Goal: Information Seeking & Learning: Find contact information

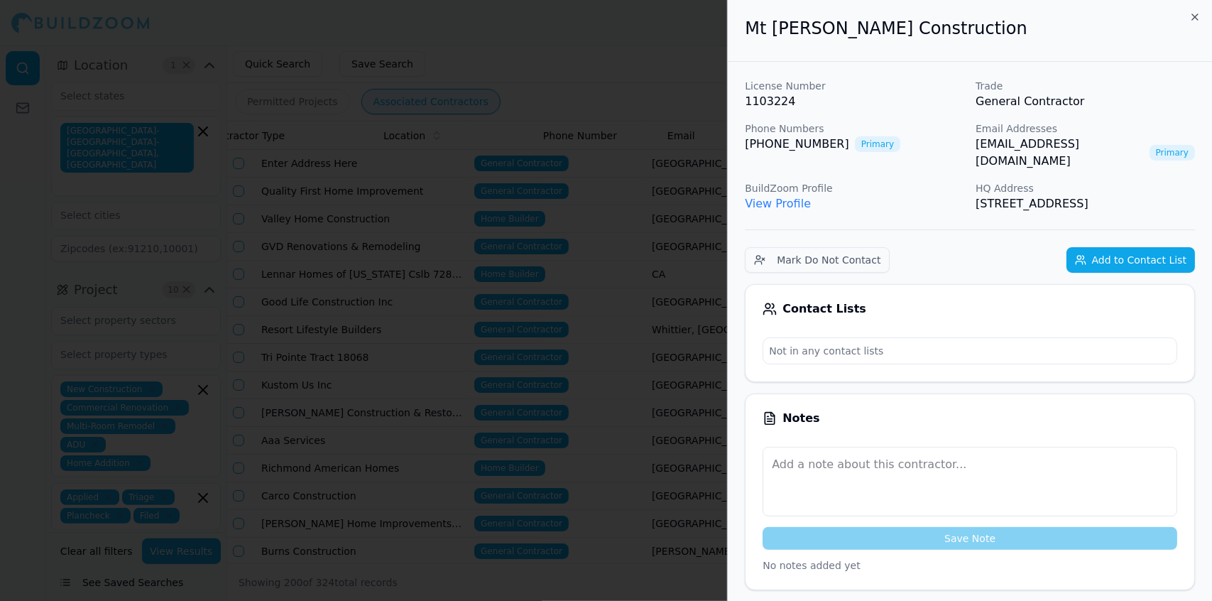
scroll to position [0, 268]
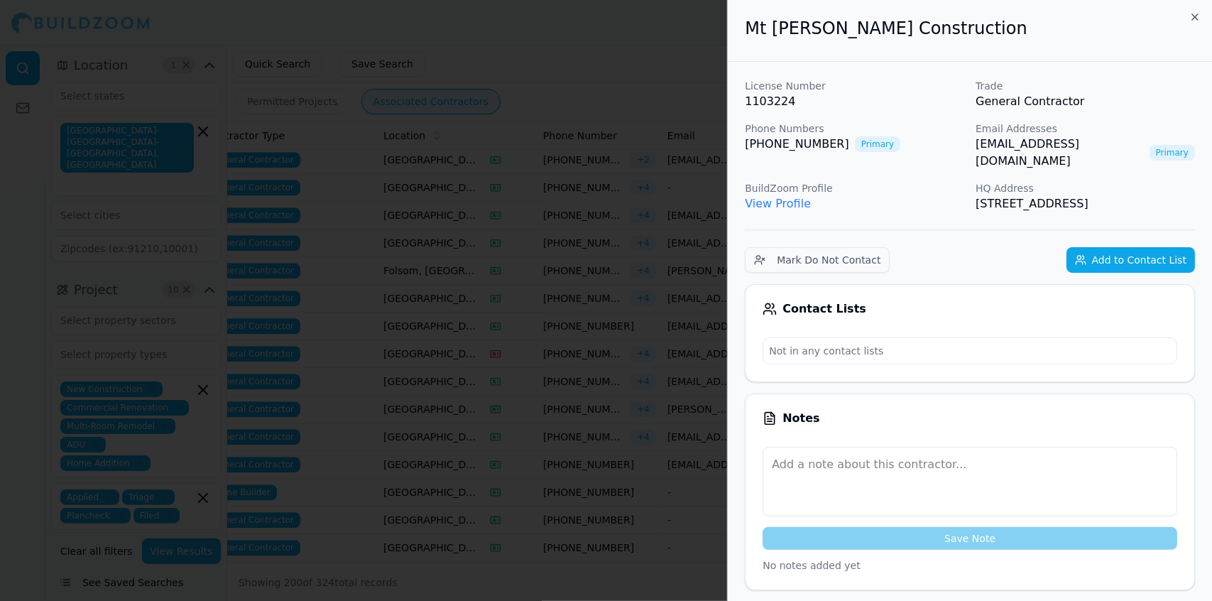
click at [776, 197] on link "View Profile" at bounding box center [778, 203] width 66 height 13
drag, startPoint x: 802, startPoint y: 99, endPoint x: 740, endPoint y: 102, distance: 61.8
copy p "1103224"
click at [593, 69] on div at bounding box center [606, 300] width 1212 height 601
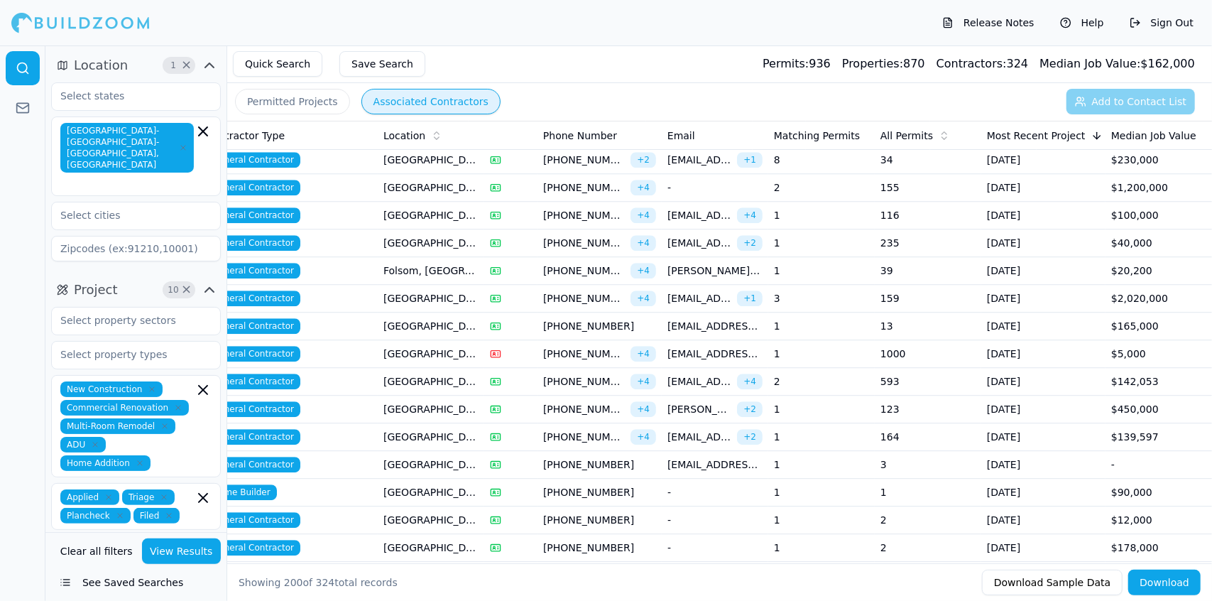
click at [683, 319] on span "[EMAIL_ADDRESS][DOMAIN_NAME]" at bounding box center [714, 326] width 95 height 14
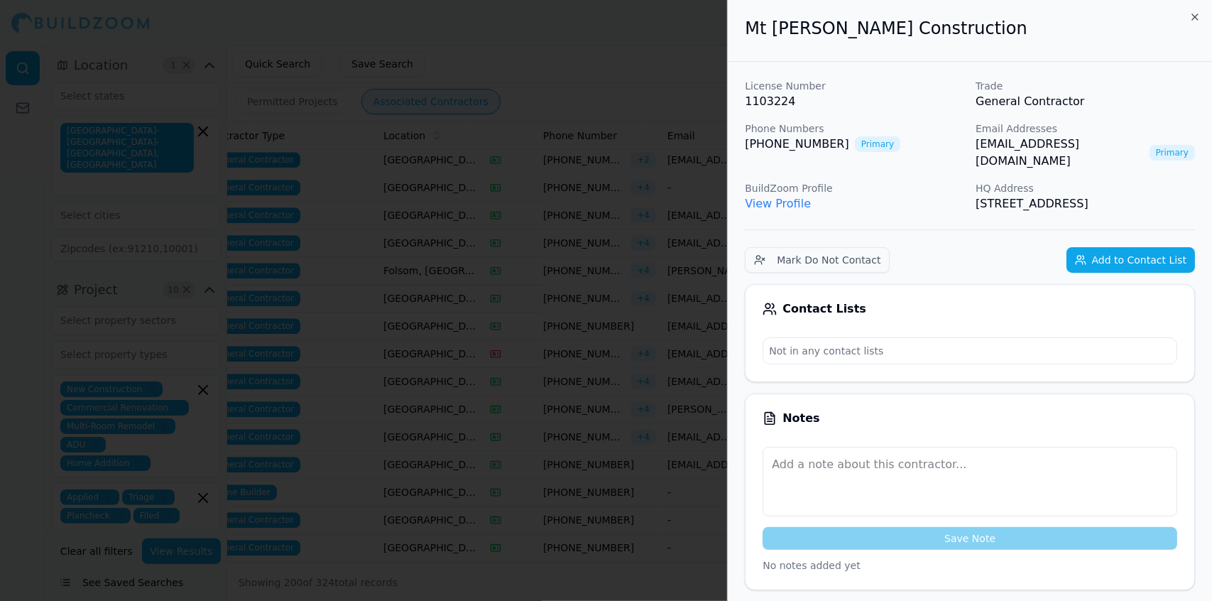
drag, startPoint x: 1198, startPoint y: 182, endPoint x: 741, endPoint y: 37, distance: 479.2
copy div "Mt [PERSON_NAME] Construction License Number 1103224 Trade General Contractor P…"
click at [270, 101] on div at bounding box center [606, 300] width 1212 height 601
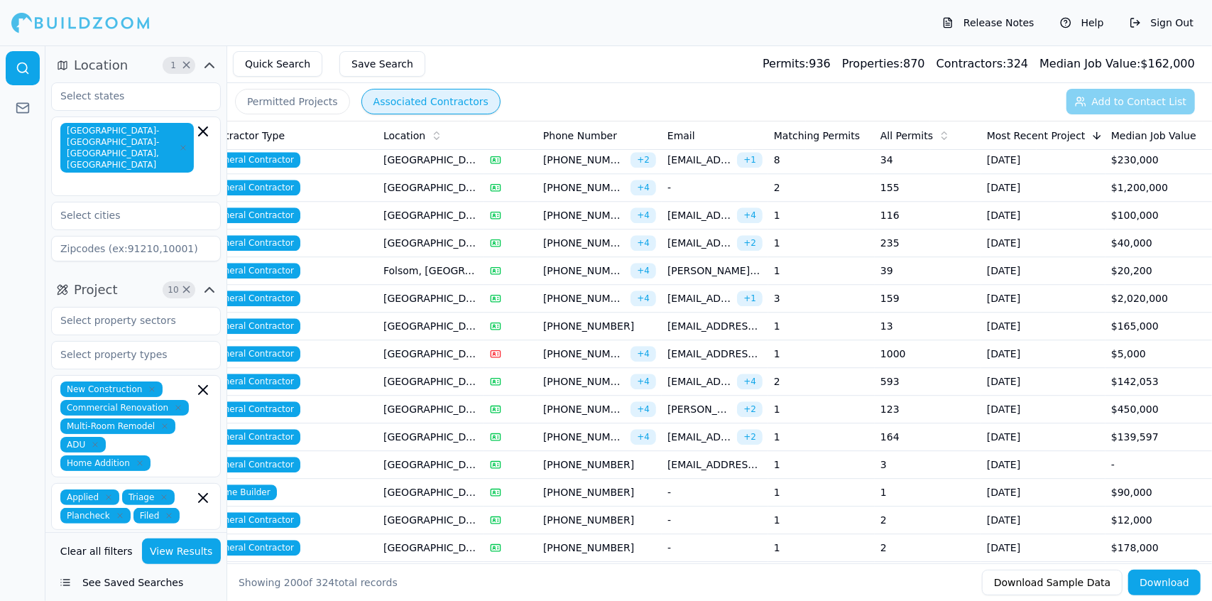
click at [713, 374] on span "[EMAIL_ADDRESS][DOMAIN_NAME]" at bounding box center [699, 381] width 64 height 14
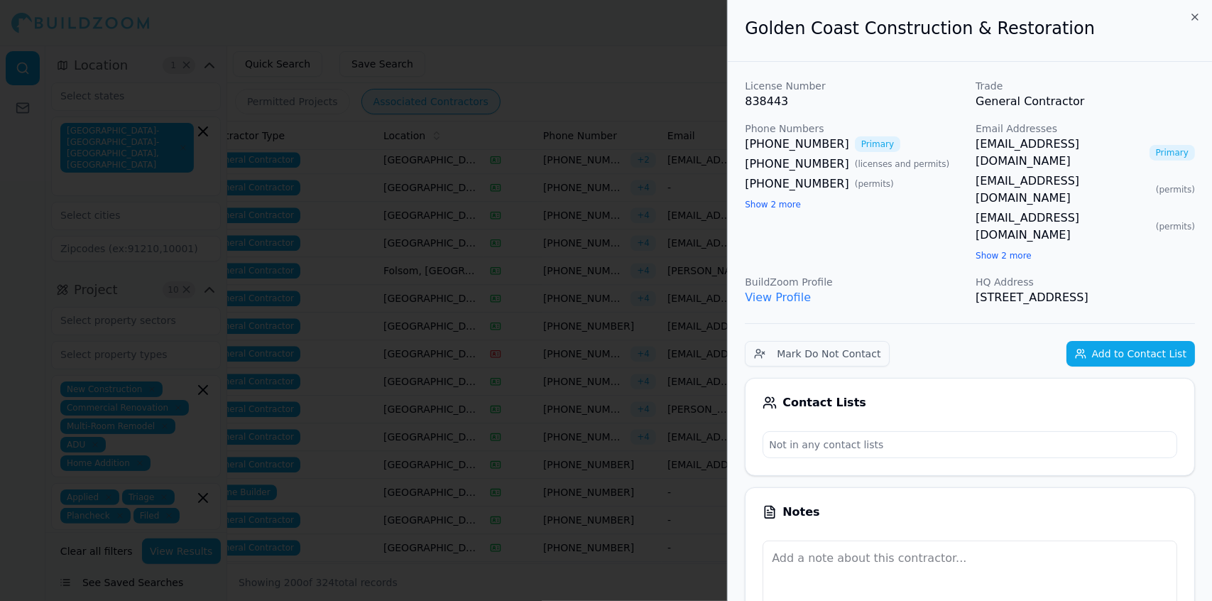
click at [713, 356] on div at bounding box center [606, 300] width 1212 height 601
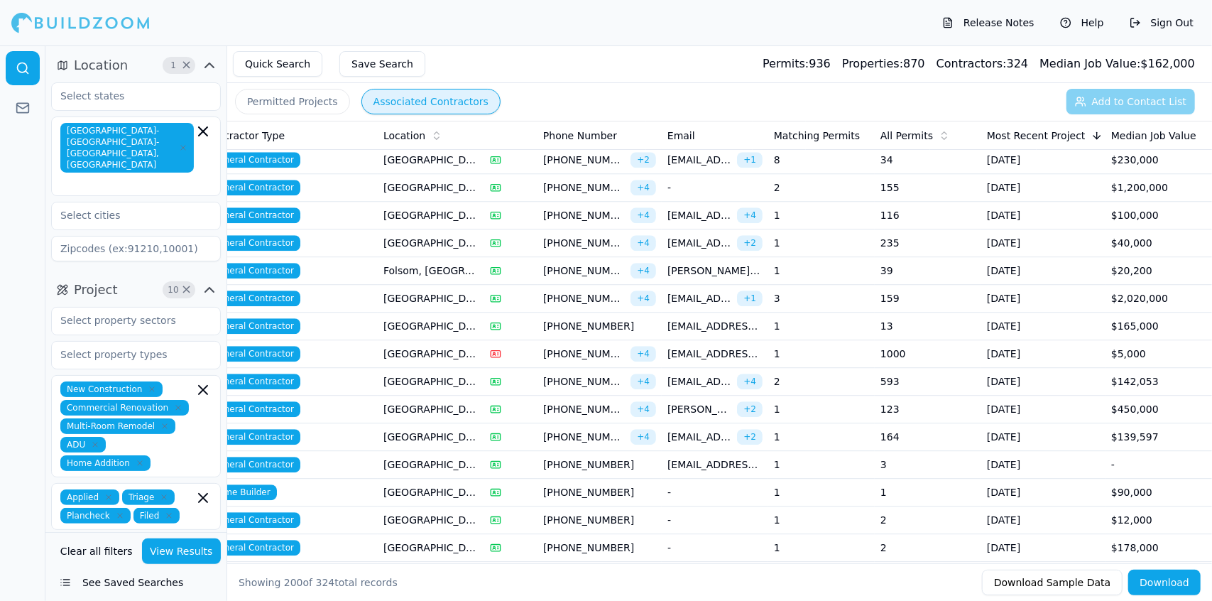
click at [588, 374] on span "[PHONE_NUMBER]" at bounding box center [584, 381] width 82 height 14
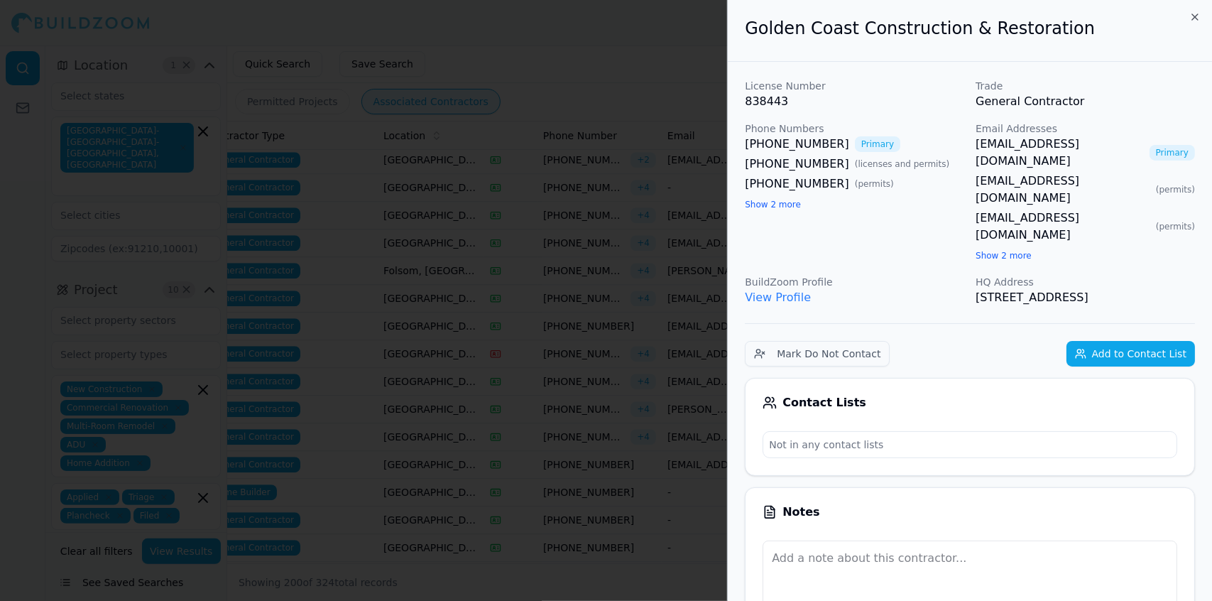
click at [588, 355] on div at bounding box center [606, 300] width 1212 height 601
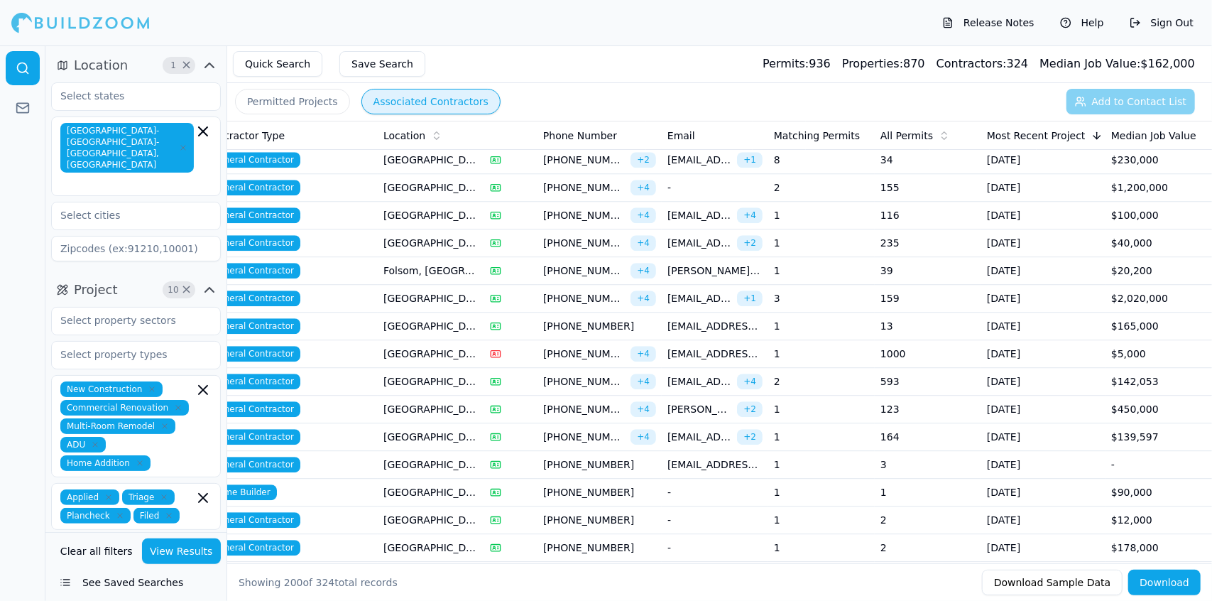
click at [710, 374] on span "[EMAIL_ADDRESS][DOMAIN_NAME]" at bounding box center [699, 381] width 64 height 14
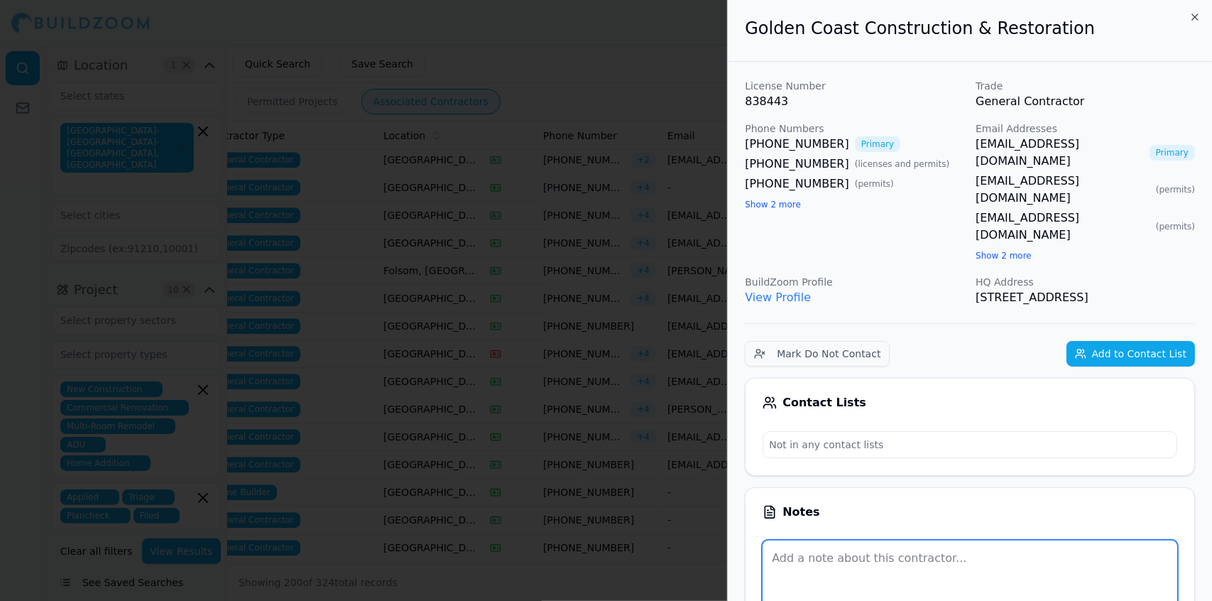
click at [1105, 540] on textarea at bounding box center [970, 575] width 415 height 70
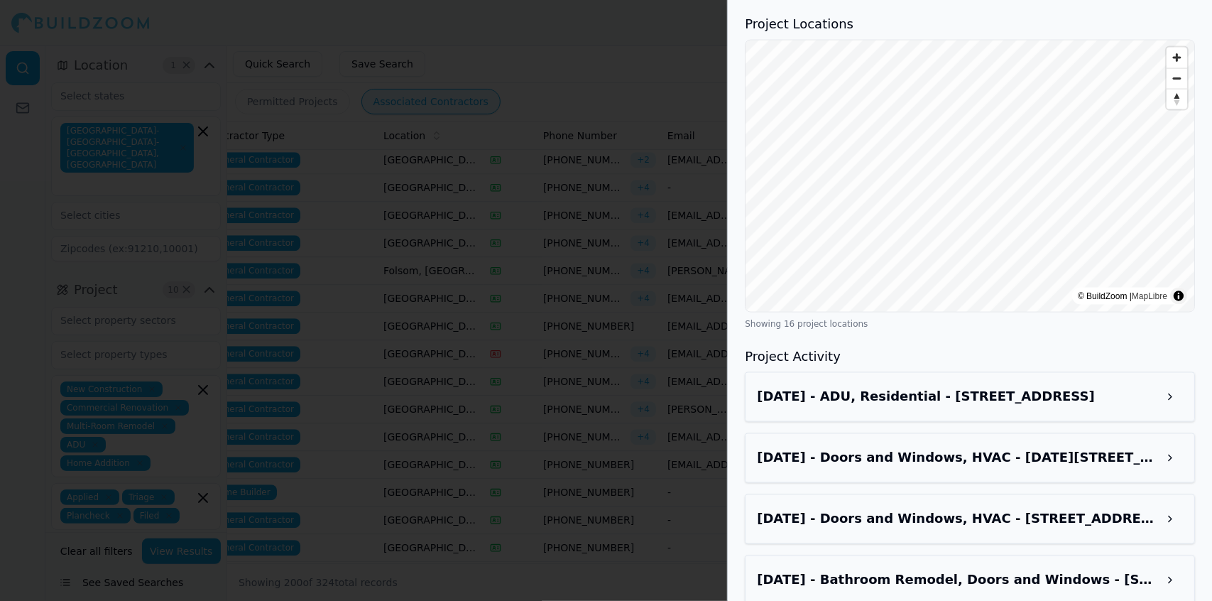
scroll to position [1442, 0]
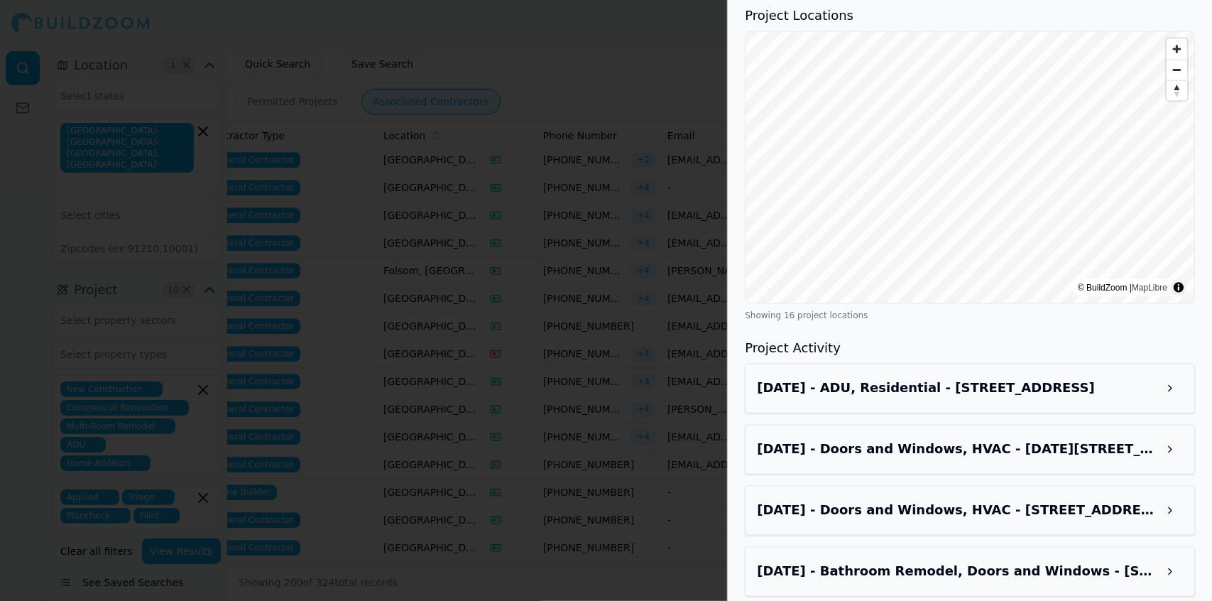
click at [1179, 376] on button at bounding box center [1170, 389] width 26 height 26
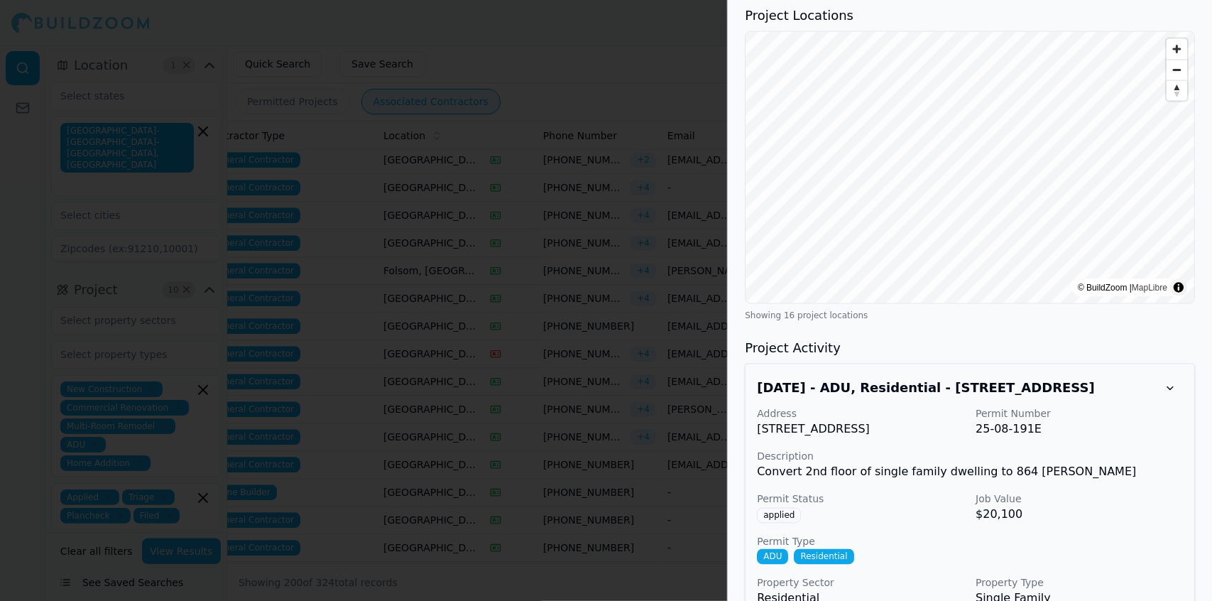
click at [1180, 376] on button at bounding box center [1170, 389] width 26 height 26
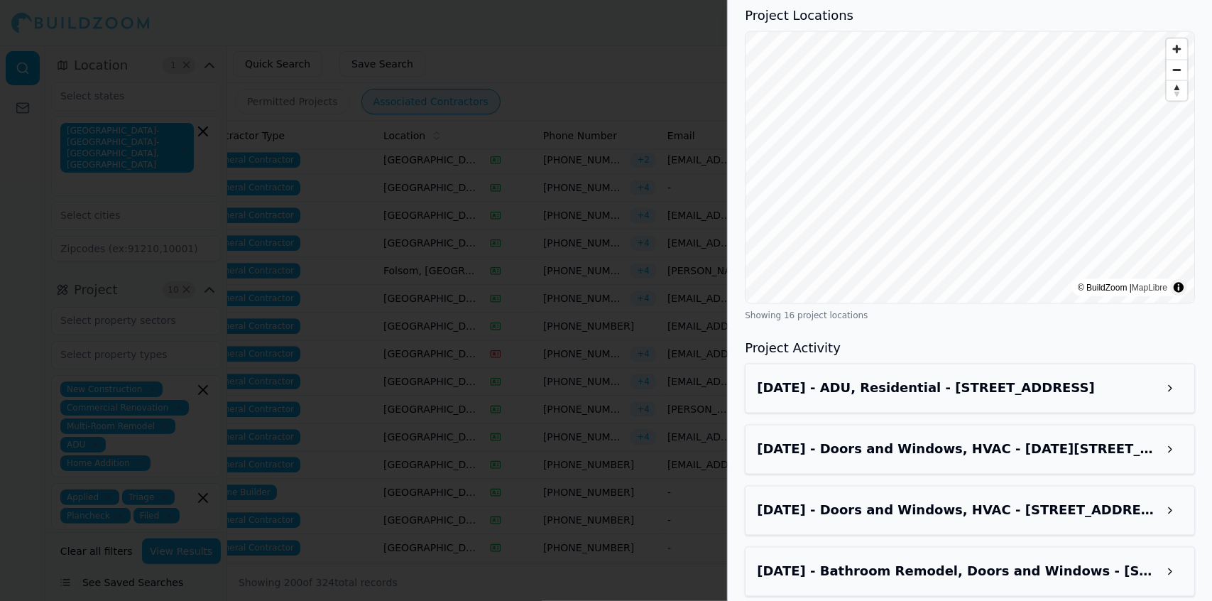
click at [666, 357] on div at bounding box center [606, 300] width 1212 height 601
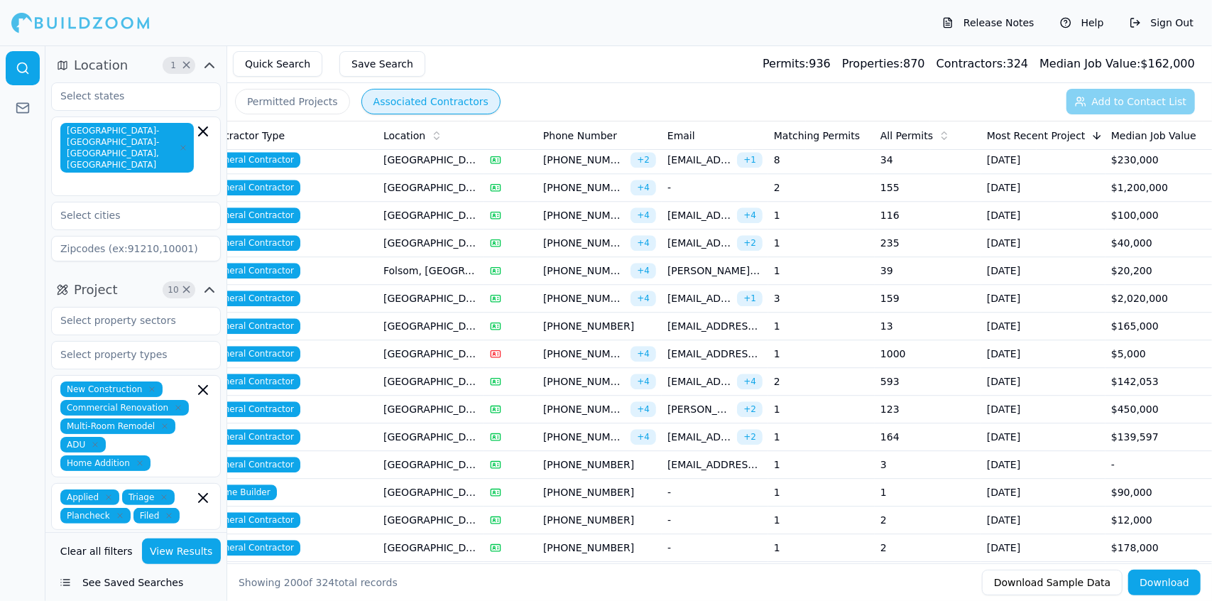
click at [565, 374] on span "[PHONE_NUMBER]" at bounding box center [584, 381] width 82 height 14
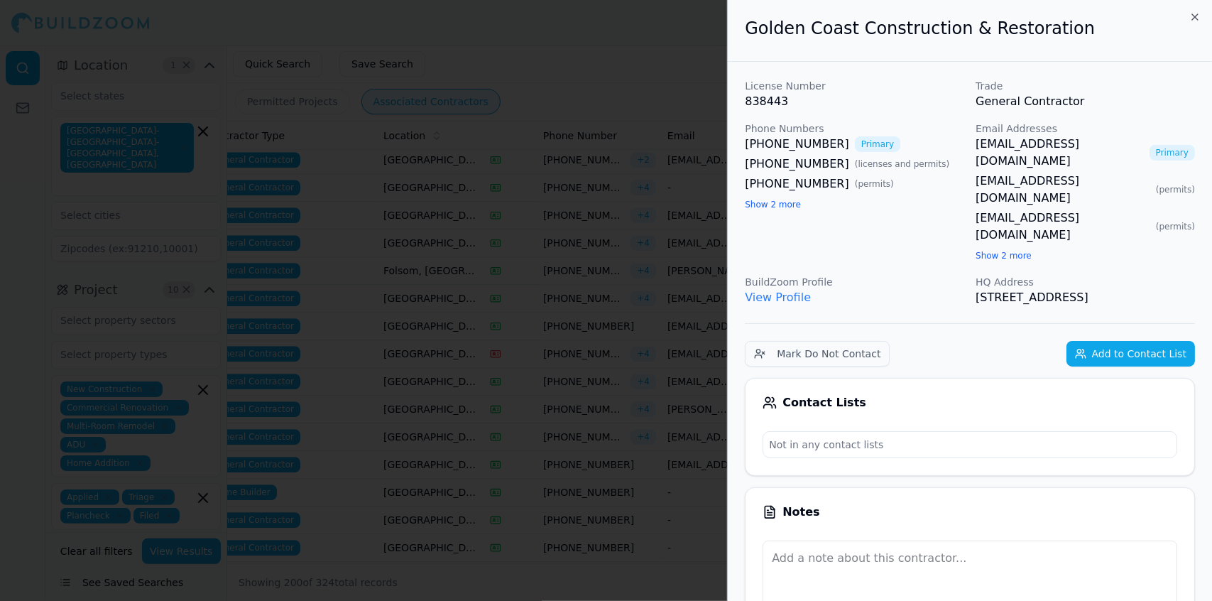
drag, startPoint x: 1013, startPoint y: 264, endPoint x: 746, endPoint y: 45, distance: 345.7
copy div "Golden Coast Construction & Restoration License Number 838443 Trade General Con…"
drag, startPoint x: 342, startPoint y: 67, endPoint x: 261, endPoint y: 83, distance: 82.6
click at [261, 83] on div at bounding box center [606, 300] width 1212 height 601
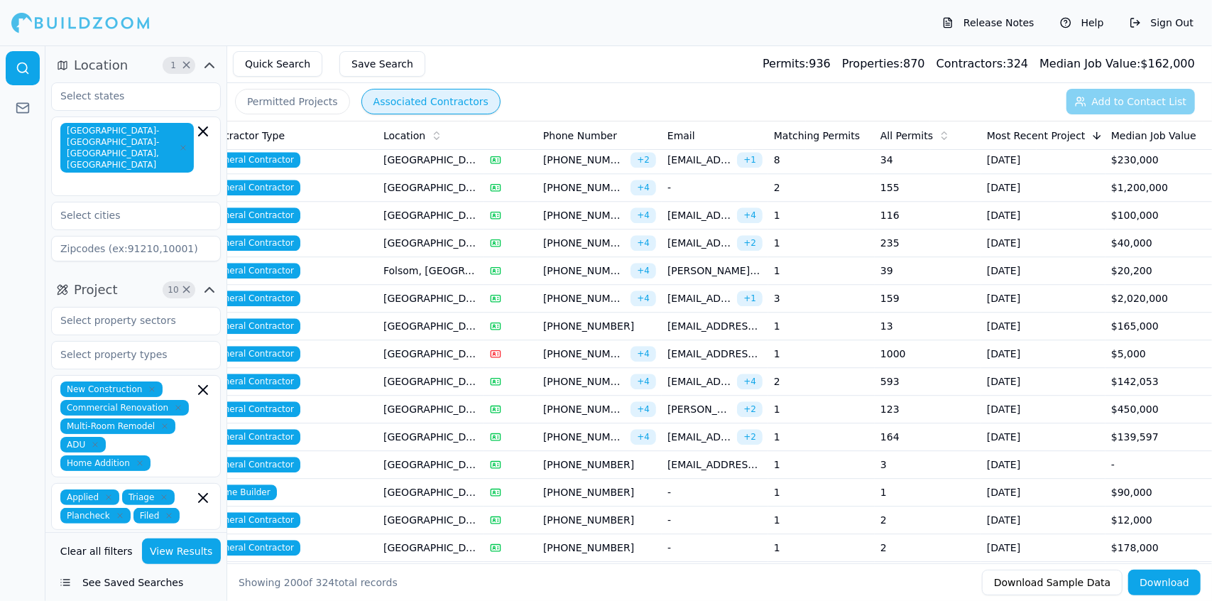
click at [581, 402] on span "[PHONE_NUMBER]" at bounding box center [584, 409] width 82 height 14
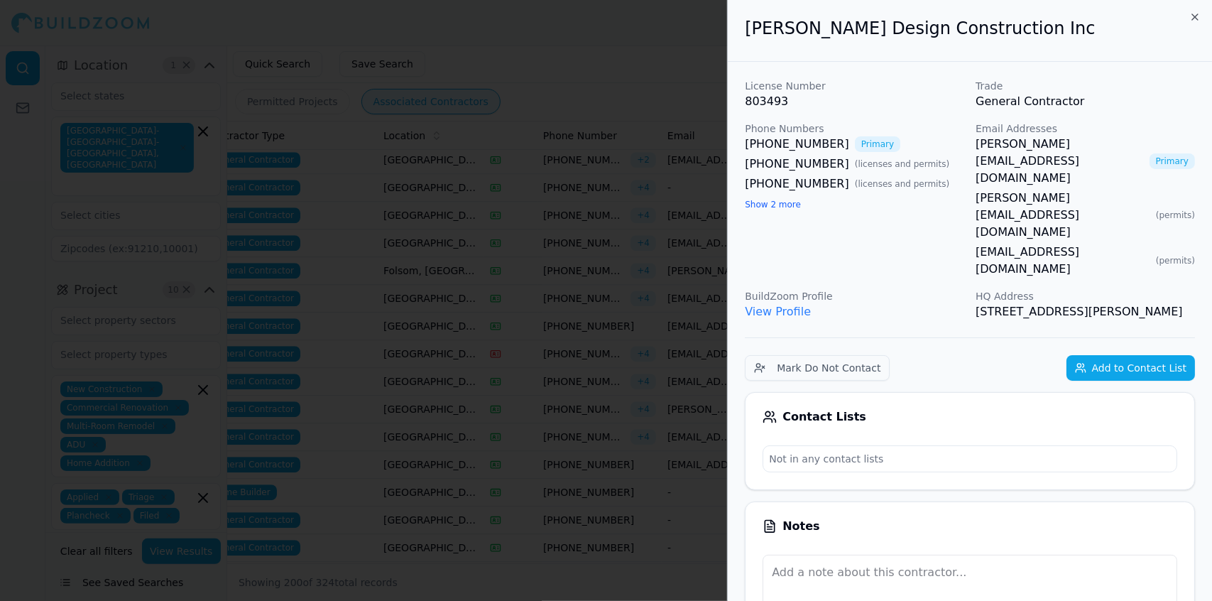
click at [1121, 519] on div "Notes" at bounding box center [970, 526] width 415 height 14
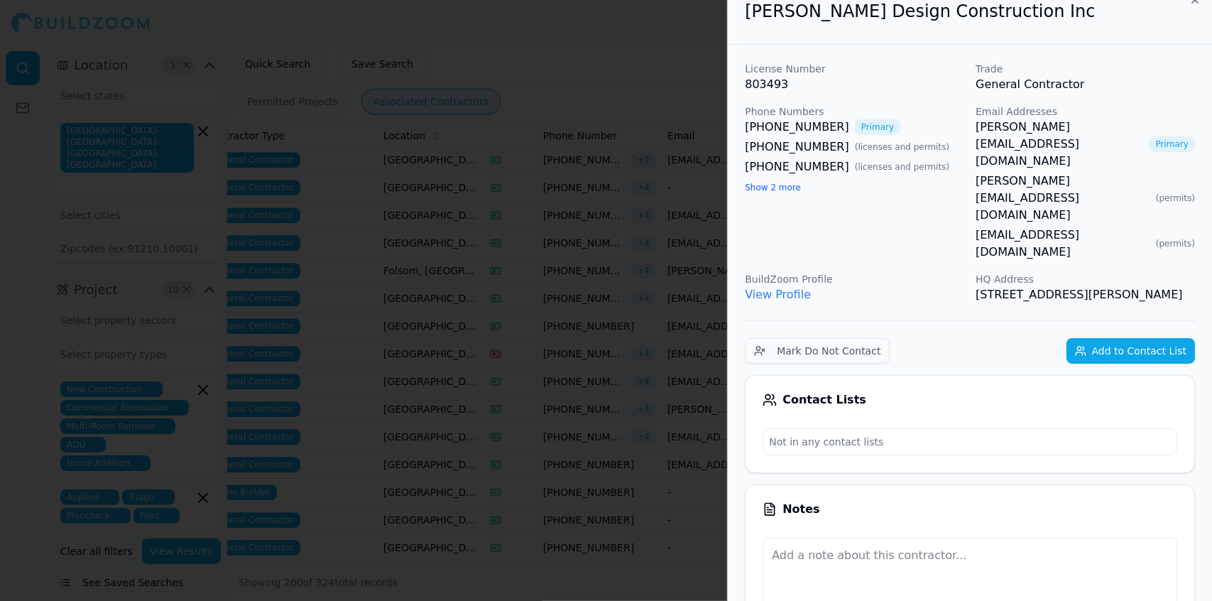
scroll to position [0, 0]
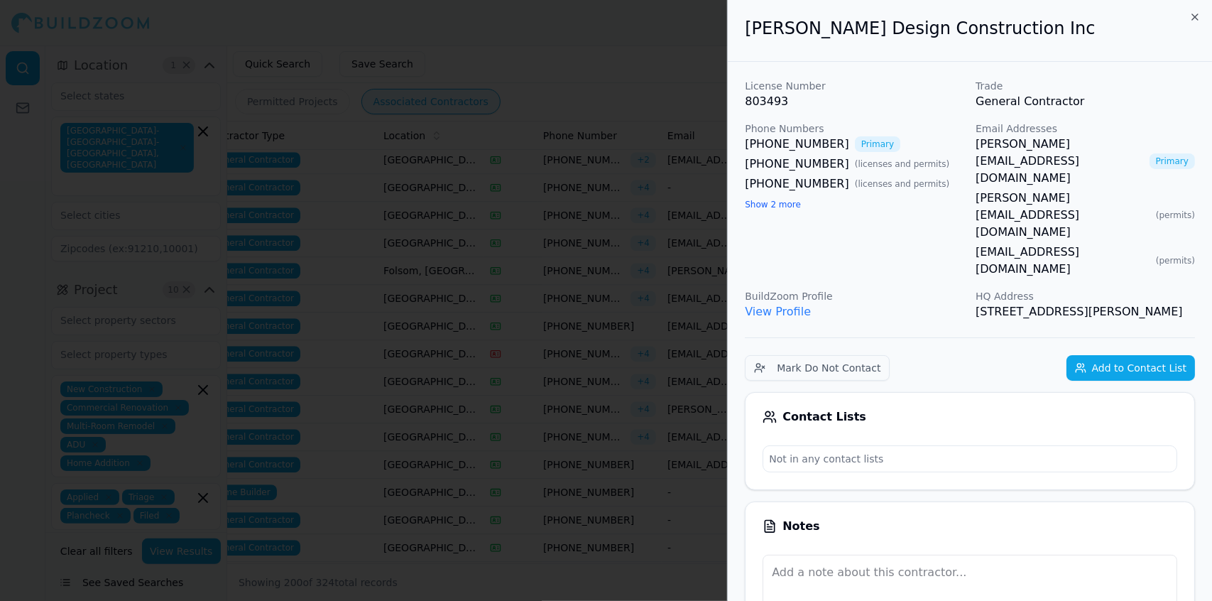
click at [1099, 445] on div "Not in any contact lists" at bounding box center [970, 458] width 415 height 27
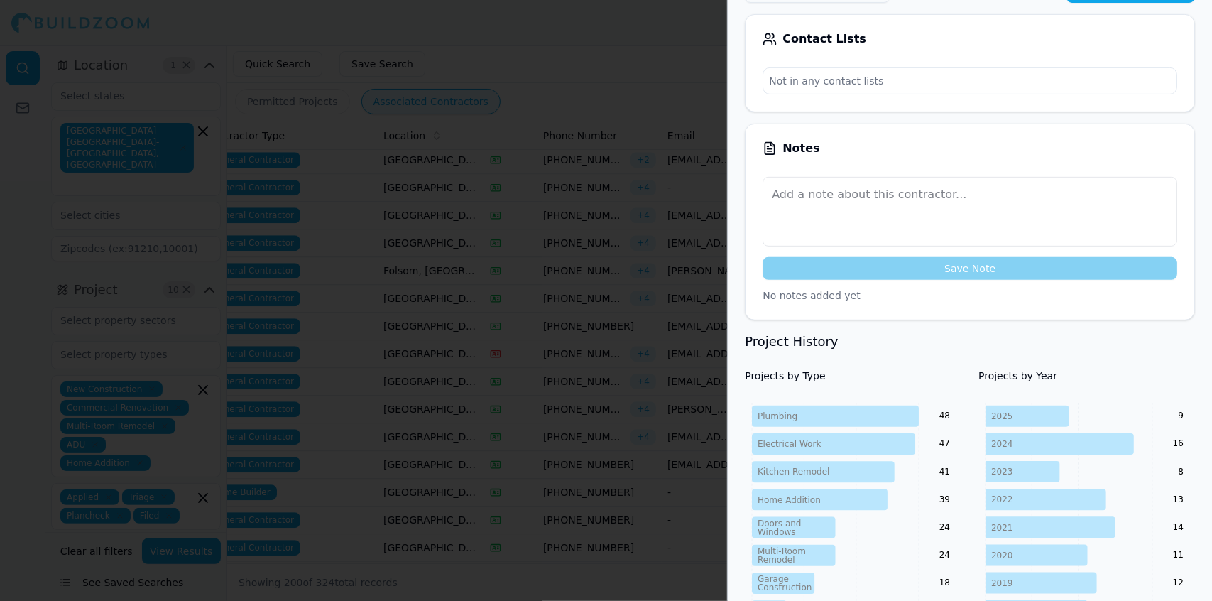
scroll to position [378, 0]
click at [1143, 369] on h4 "Projects by Year" at bounding box center [1087, 376] width 217 height 14
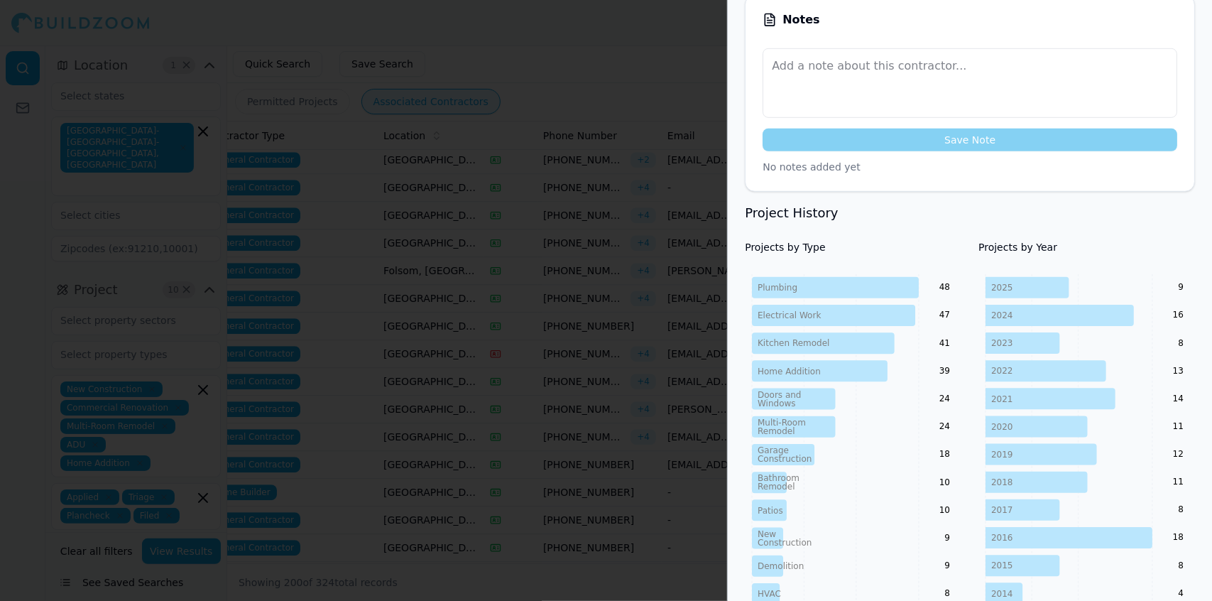
scroll to position [511, 0]
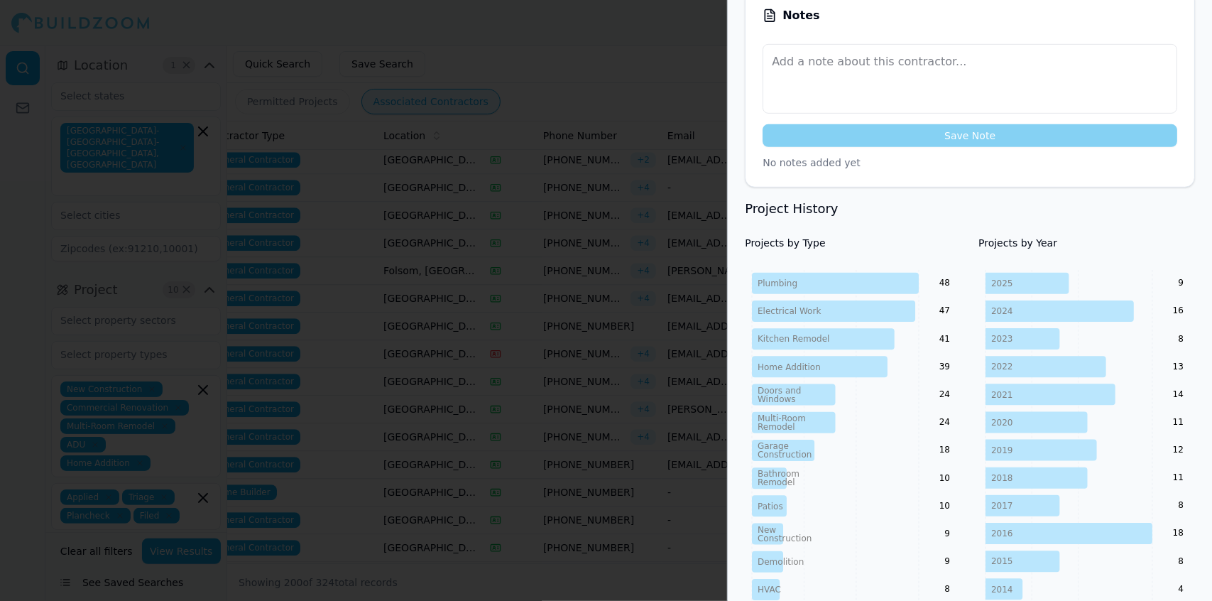
click at [1154, 199] on div "Project History Projects by Type Plumbing Electrical Work Kitchen Remodel Home …" at bounding box center [970, 526] width 450 height 655
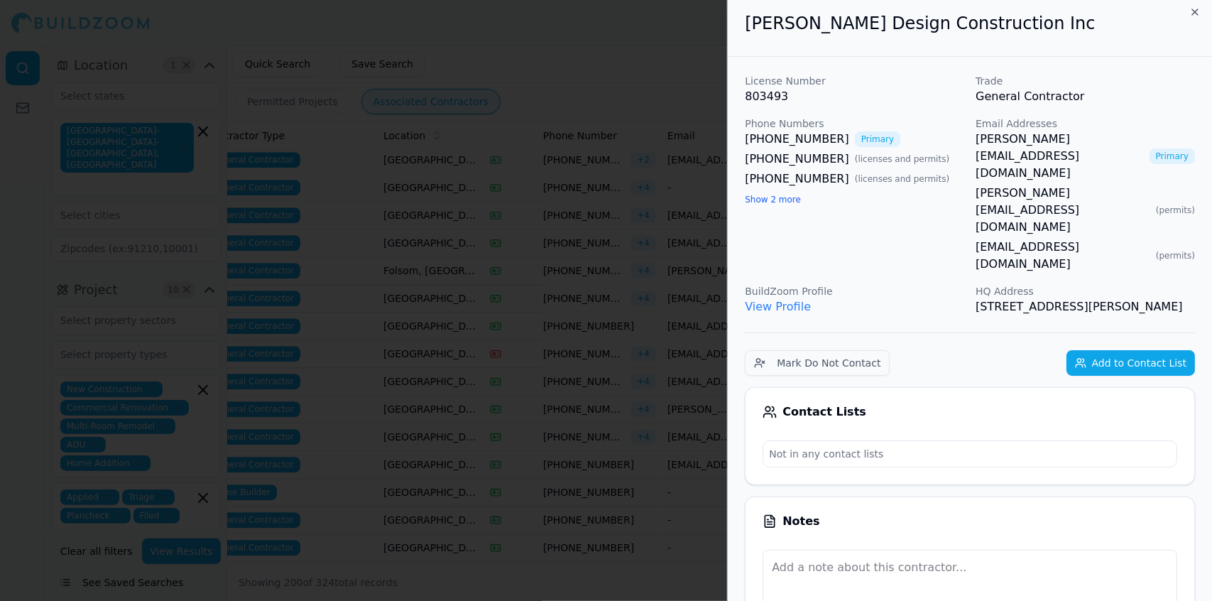
scroll to position [0, 0]
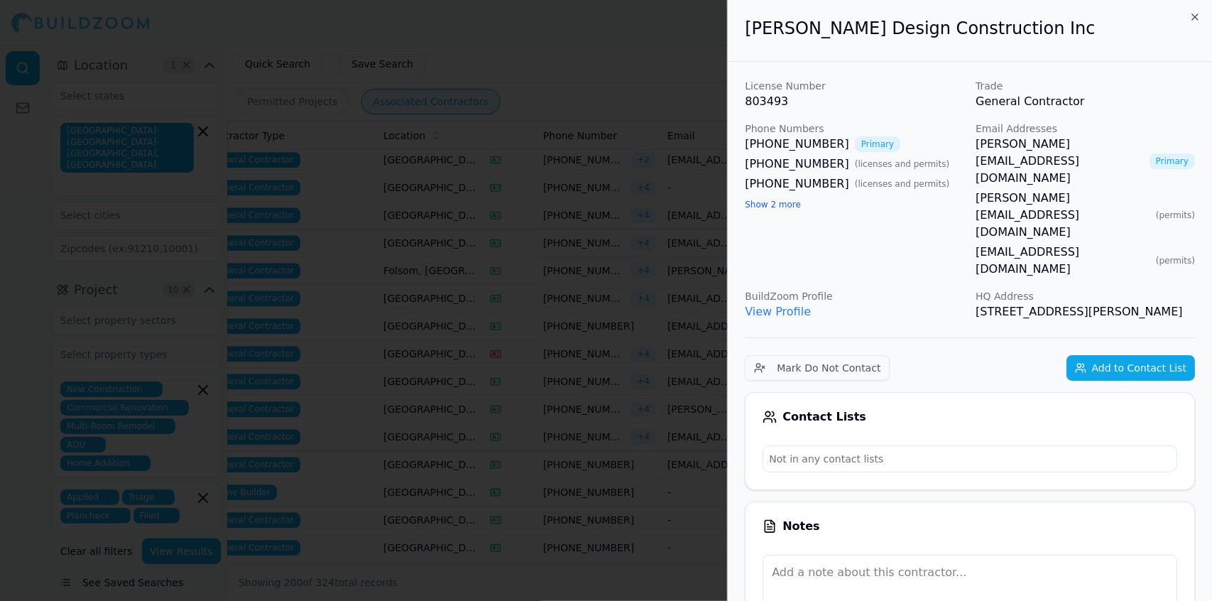
click at [762, 305] on link "View Profile" at bounding box center [778, 311] width 66 height 13
click at [745, 305] on link "View Profile" at bounding box center [778, 311] width 66 height 13
drag, startPoint x: 1193, startPoint y: 242, endPoint x: 747, endPoint y: 32, distance: 493.0
copy div "[PERSON_NAME] Design Construction Inc License Number 803493 Trade General Contr…"
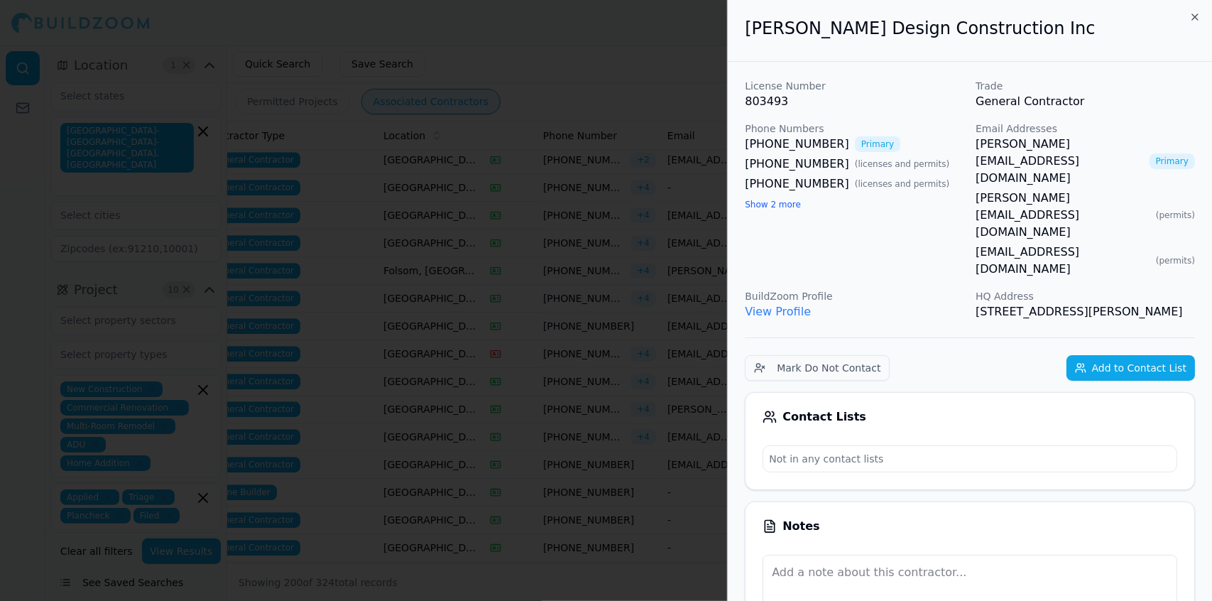
click at [547, 96] on div at bounding box center [606, 300] width 1212 height 601
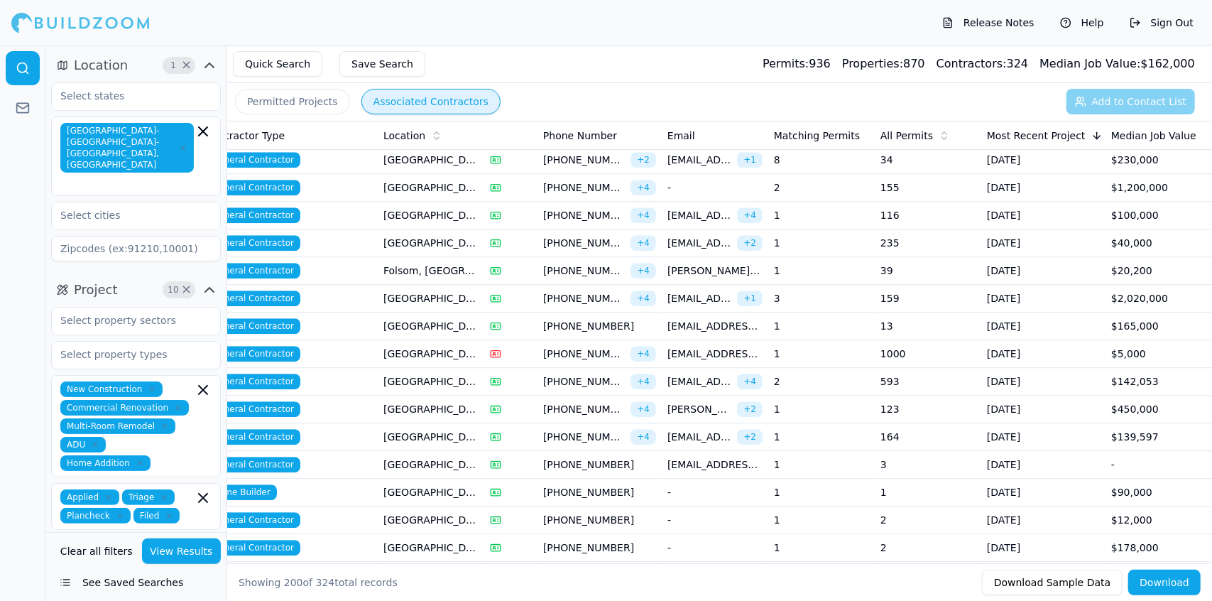
click at [581, 430] on span "[PHONE_NUMBER]" at bounding box center [584, 437] width 82 height 14
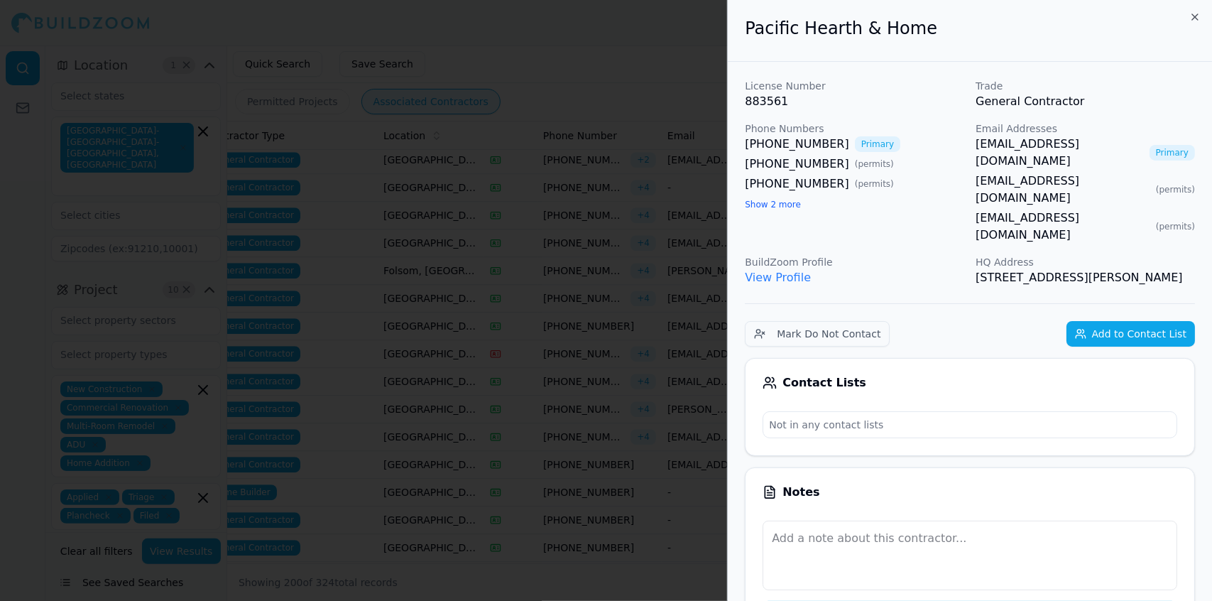
click at [1045, 485] on div "Notes" at bounding box center [970, 492] width 415 height 14
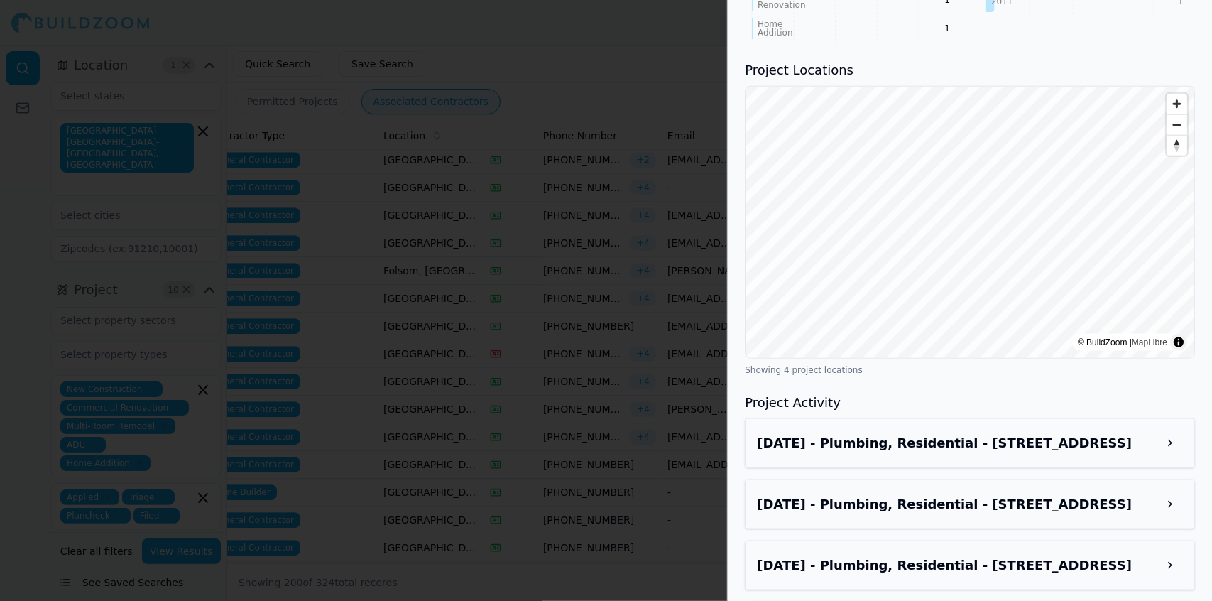
scroll to position [1200, 0]
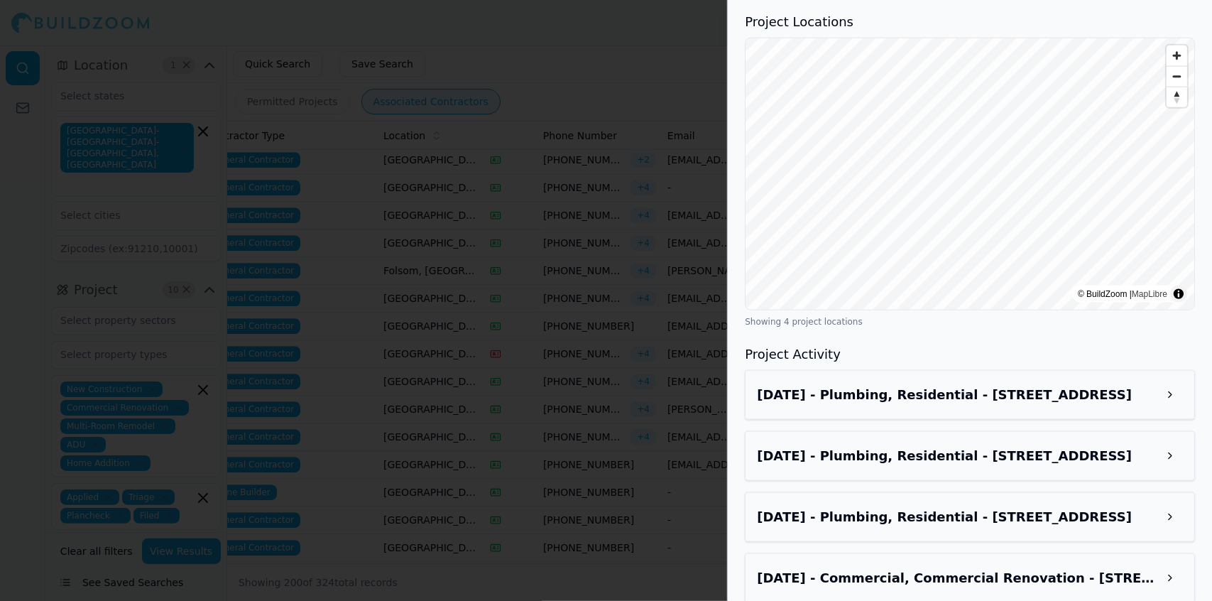
click at [1182, 385] on button at bounding box center [1170, 395] width 26 height 26
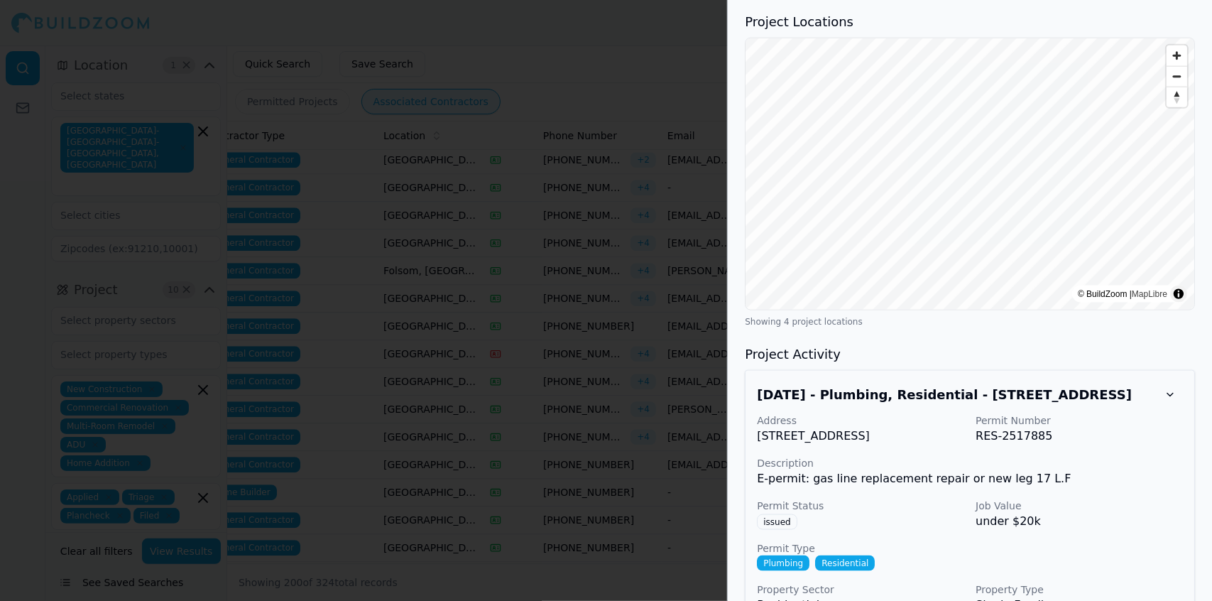
click at [1161, 427] on div "Address [STREET_ADDRESS] Permit Number RES-2517885 Description E-permit: gas li…" at bounding box center [970, 513] width 426 height 200
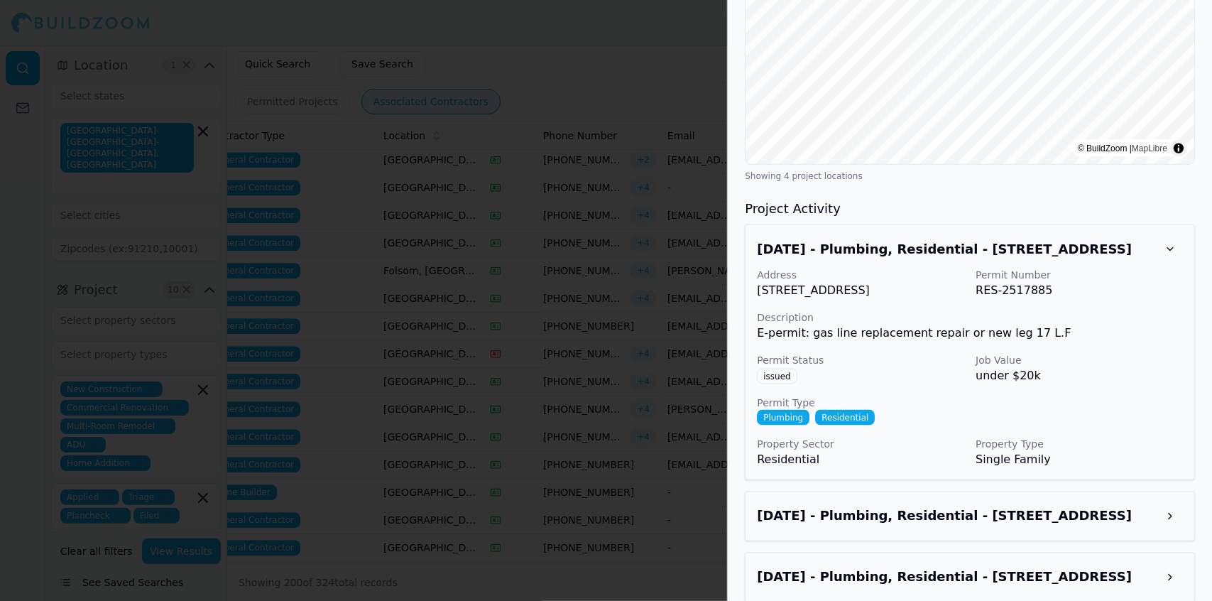
scroll to position [1346, 0]
click at [1138, 436] on p "Property Type" at bounding box center [1079, 443] width 207 height 14
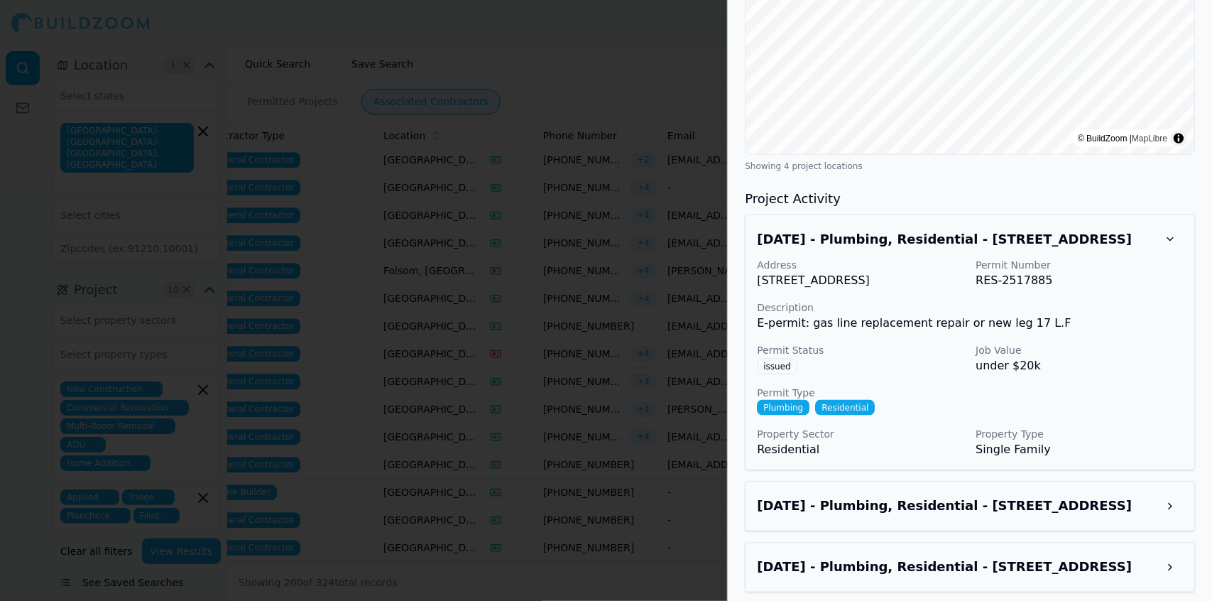
scroll to position [1356, 0]
click at [1134, 440] on p "Single Family" at bounding box center [1079, 448] width 207 height 17
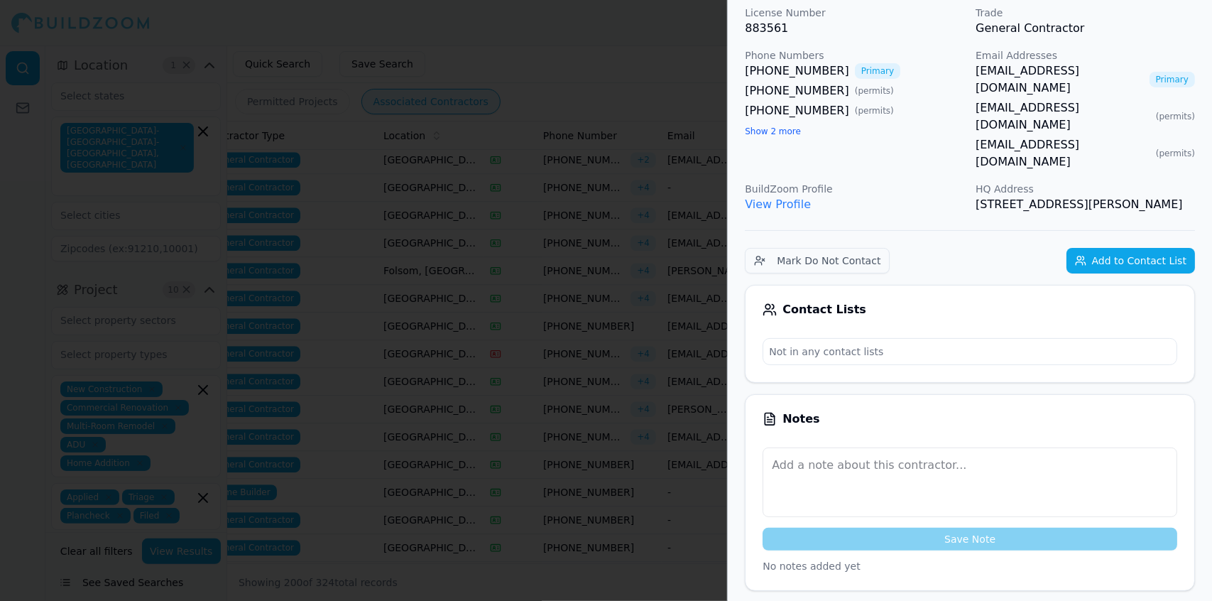
scroll to position [0, 0]
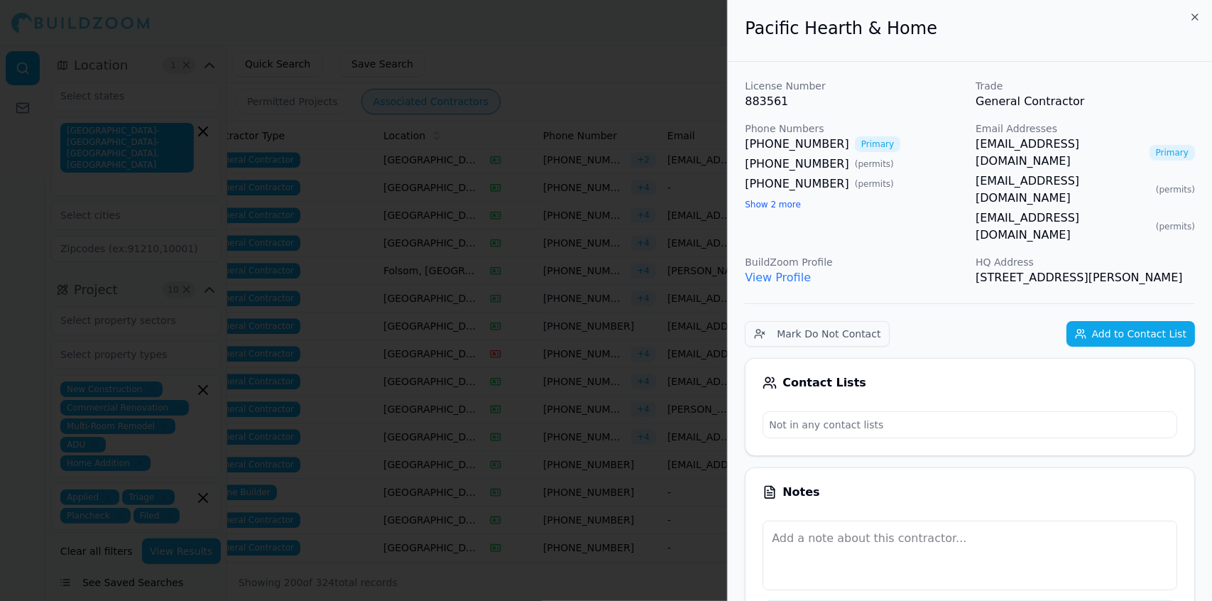
click at [785, 271] on link "View Profile" at bounding box center [778, 277] width 66 height 13
click at [440, 171] on div at bounding box center [606, 300] width 1212 height 601
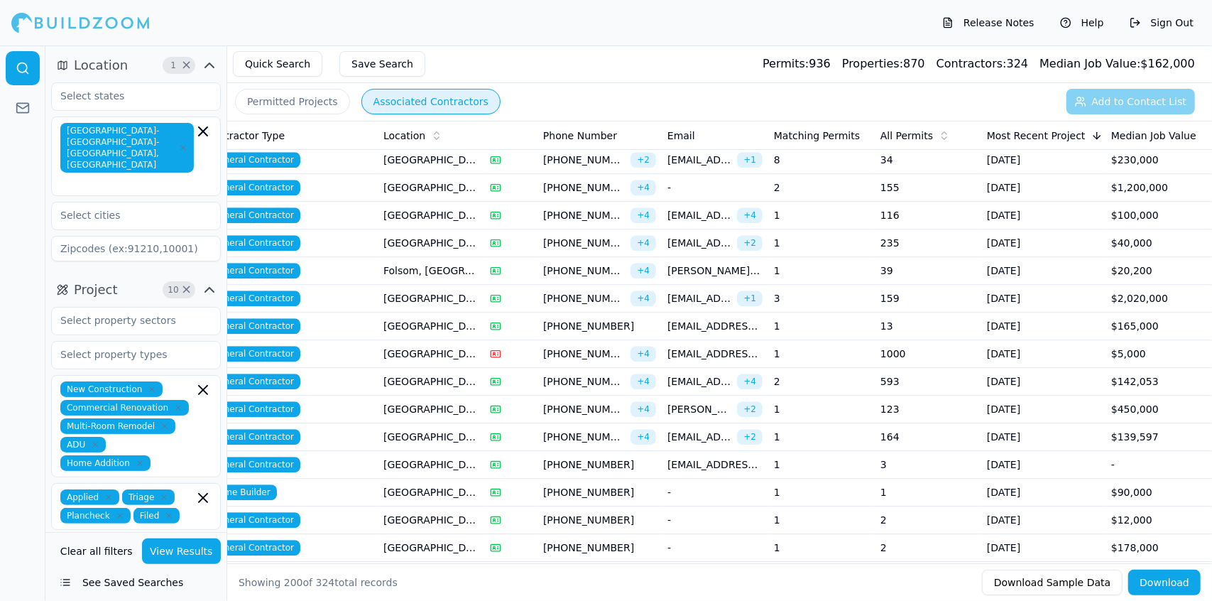
click at [451, 174] on td "[GEOGRAPHIC_DATA], [GEOGRAPHIC_DATA]" at bounding box center [431, 188] width 107 height 28
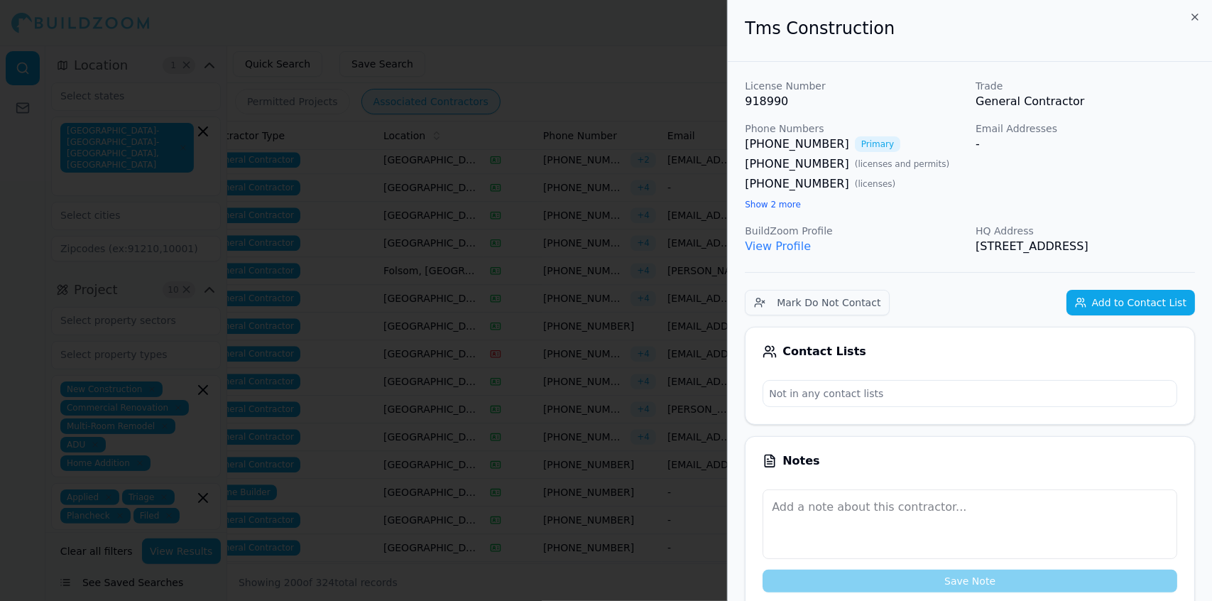
click at [660, 181] on div at bounding box center [606, 300] width 1212 height 601
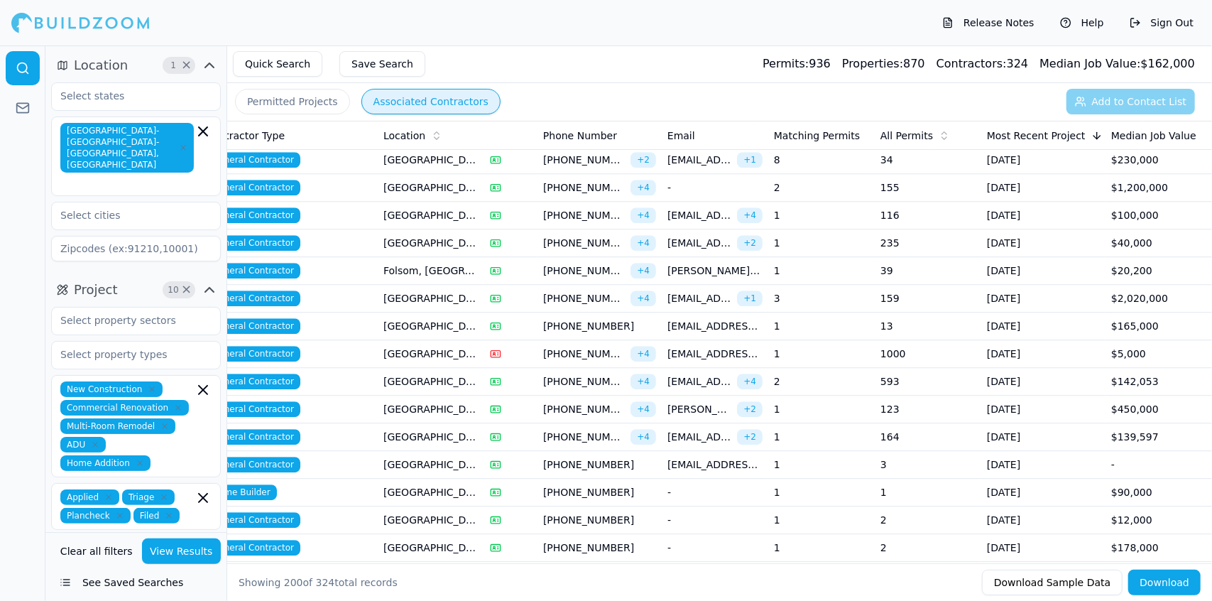
click at [725, 208] on span "[EMAIL_ADDRESS][DOMAIN_NAME]" at bounding box center [699, 215] width 64 height 14
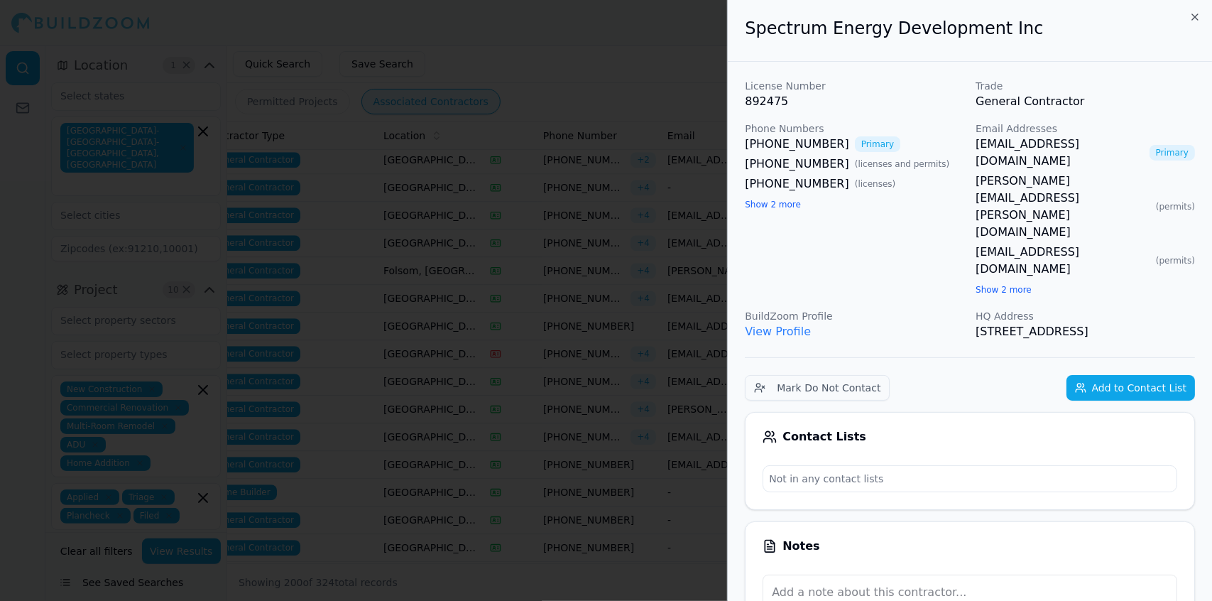
click at [725, 187] on div at bounding box center [606, 300] width 1212 height 601
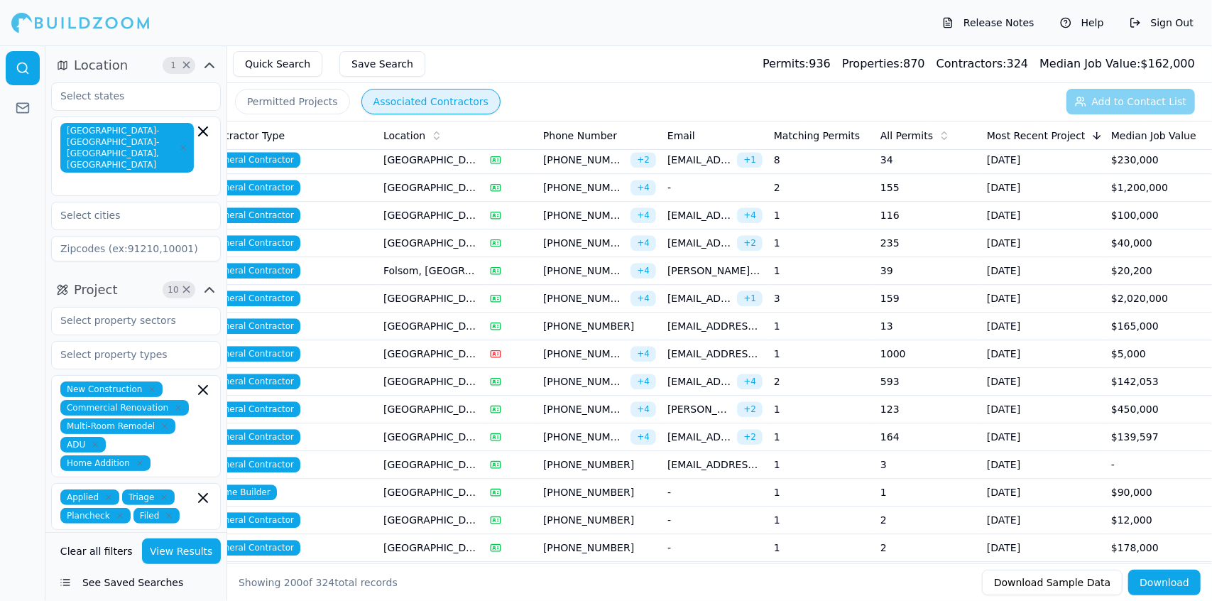
click at [702, 174] on td "-" at bounding box center [715, 188] width 107 height 28
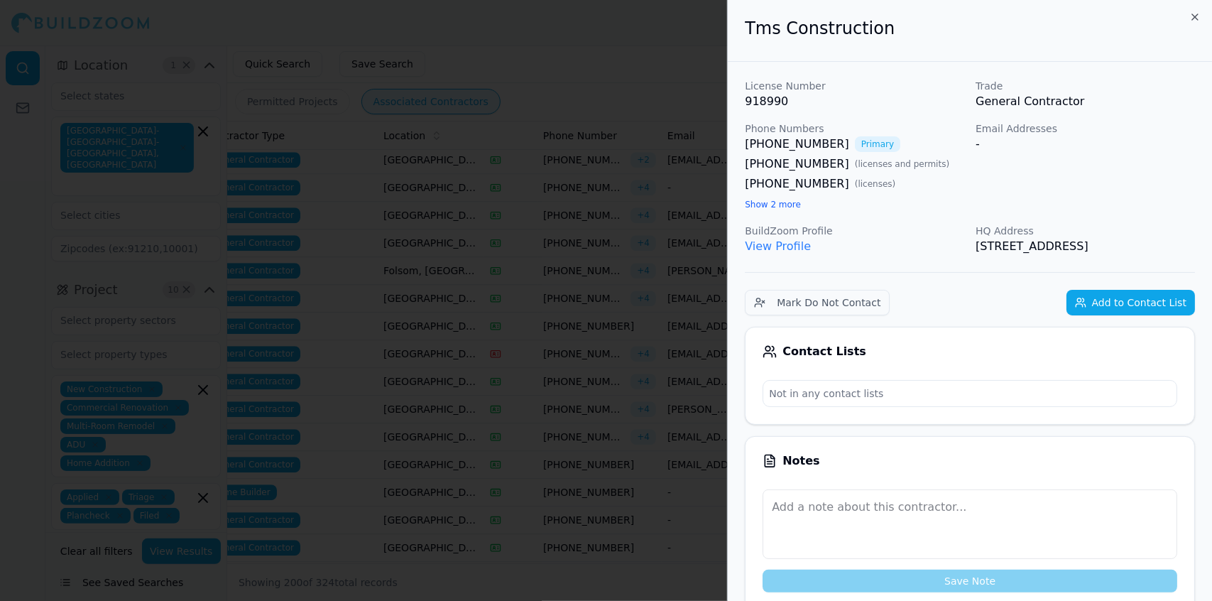
click at [702, 168] on div at bounding box center [606, 300] width 1212 height 601
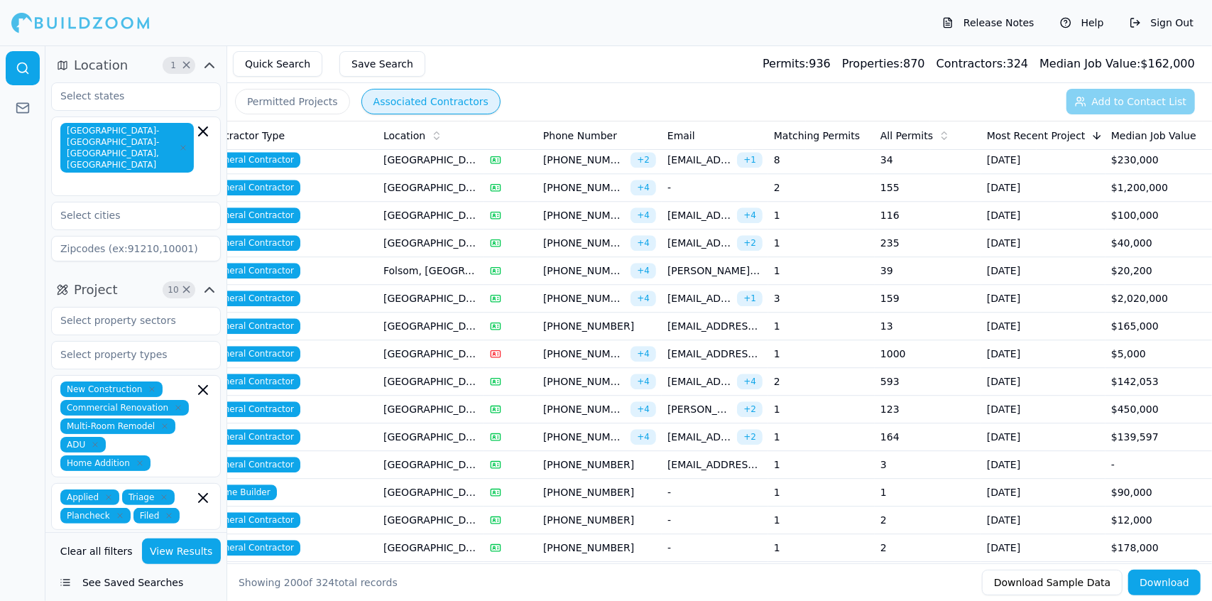
click at [693, 291] on span "[EMAIL_ADDRESS][DOMAIN_NAME]" at bounding box center [699, 298] width 64 height 14
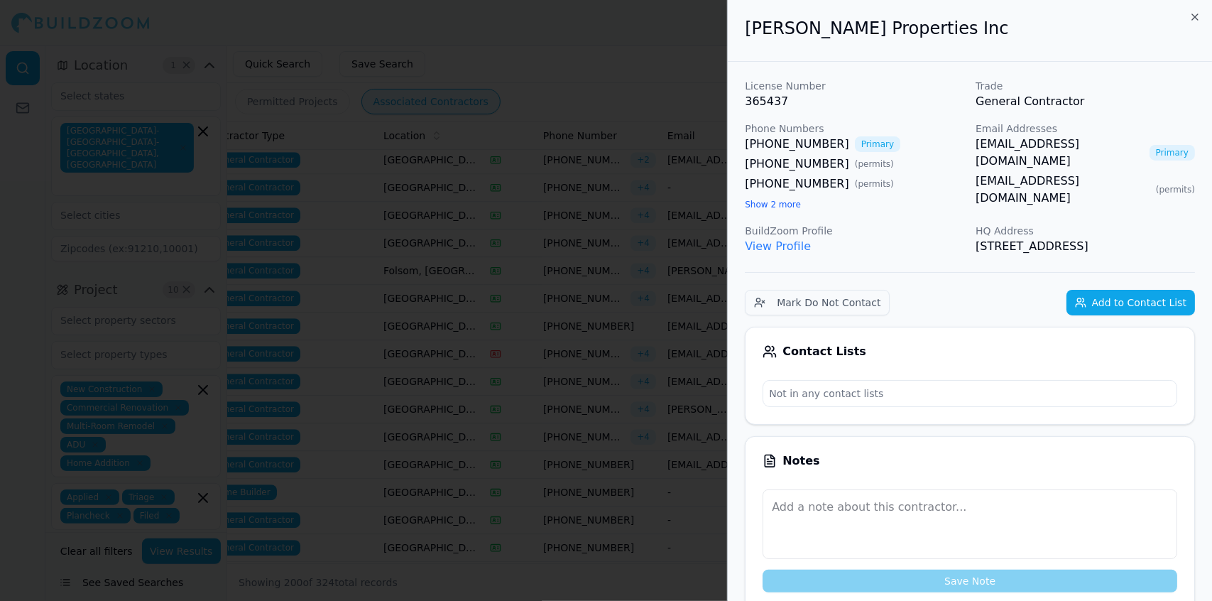
click at [693, 278] on div at bounding box center [606, 300] width 1212 height 601
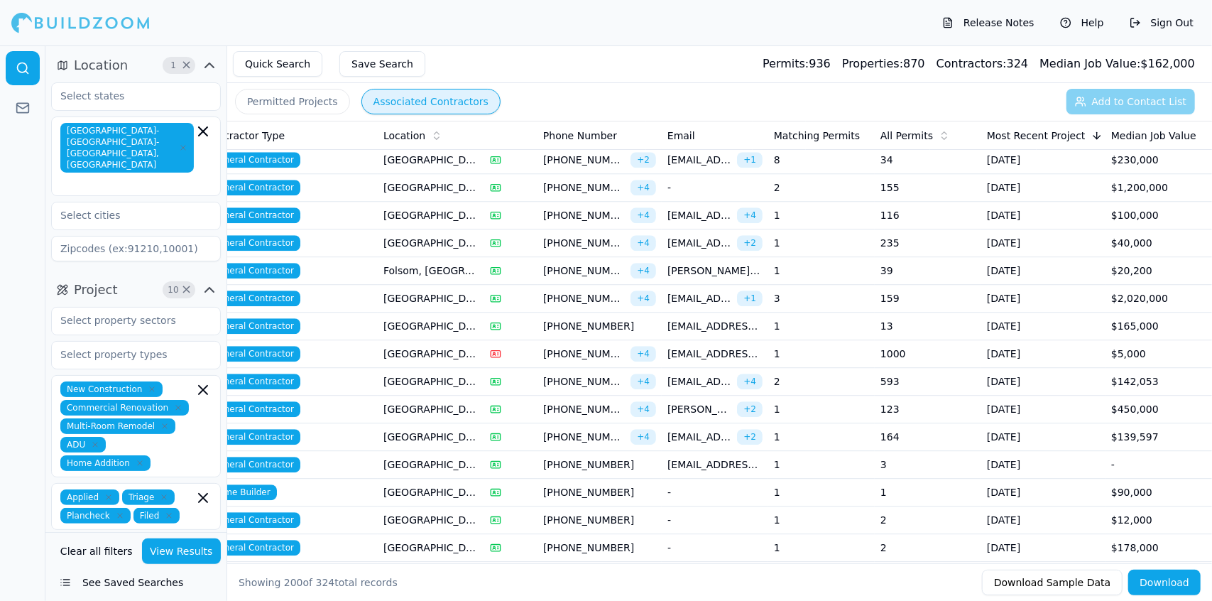
click at [570, 540] on span "[PHONE_NUMBER]" at bounding box center [599, 547] width 113 height 14
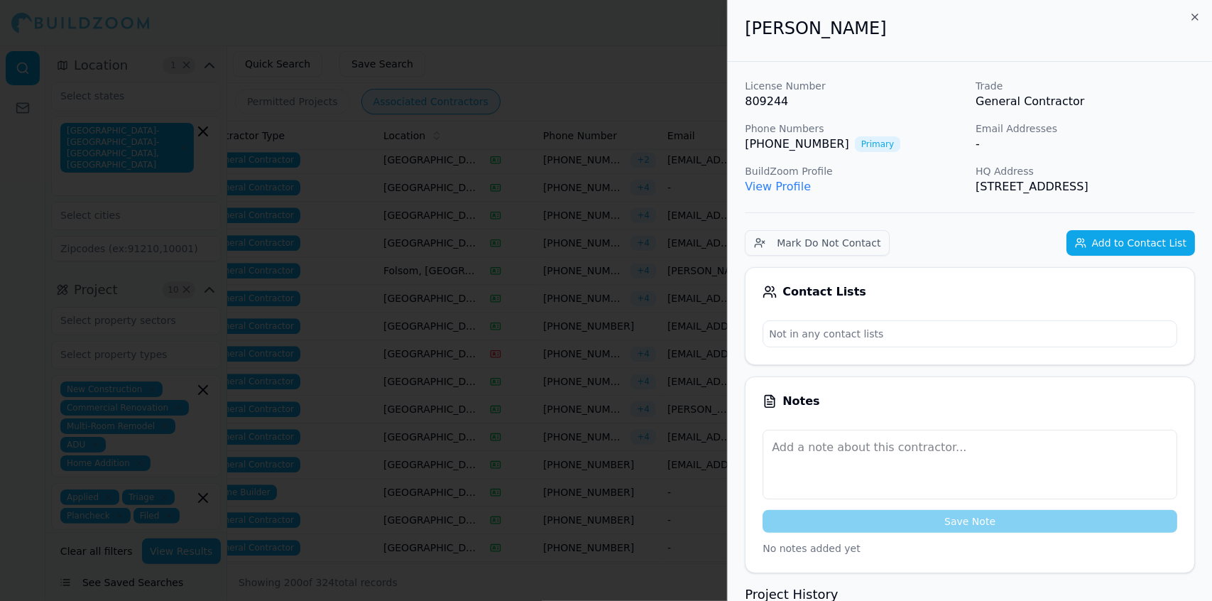
click at [575, 499] on div at bounding box center [606, 300] width 1212 height 601
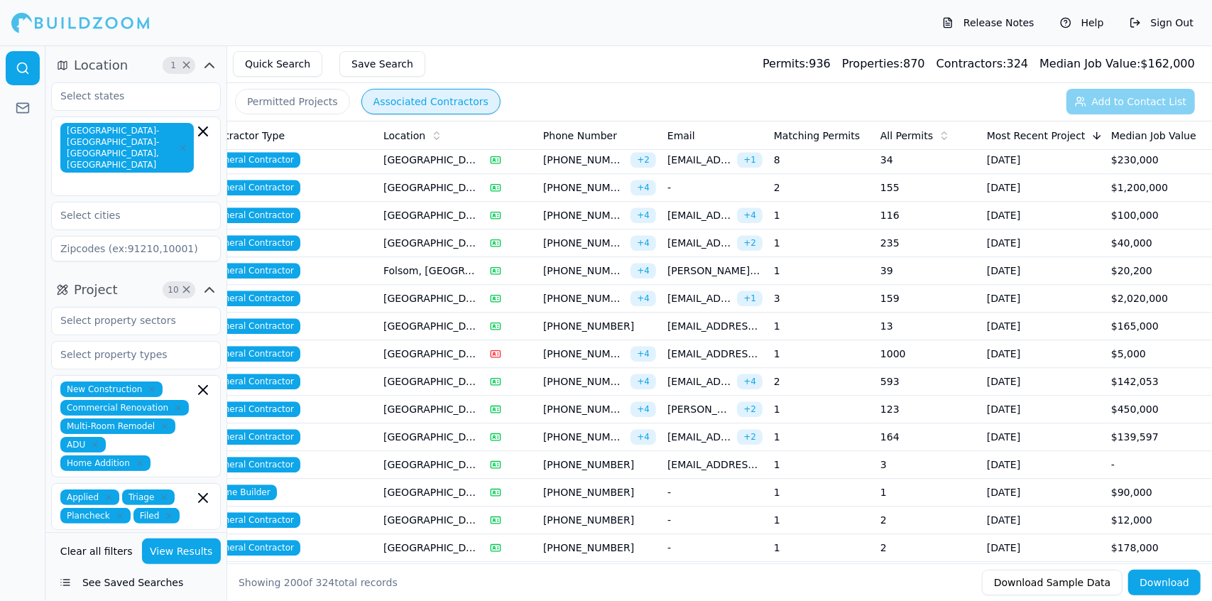
click at [429, 423] on td "[GEOGRAPHIC_DATA], [GEOGRAPHIC_DATA]" at bounding box center [431, 437] width 107 height 28
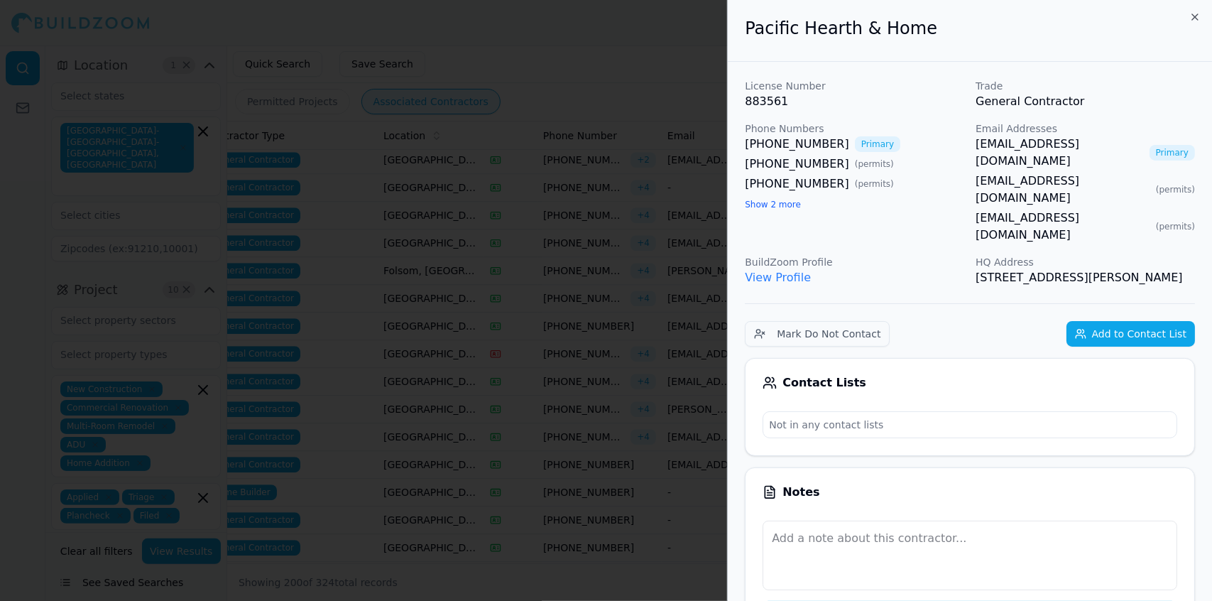
click at [423, 410] on div at bounding box center [606, 300] width 1212 height 601
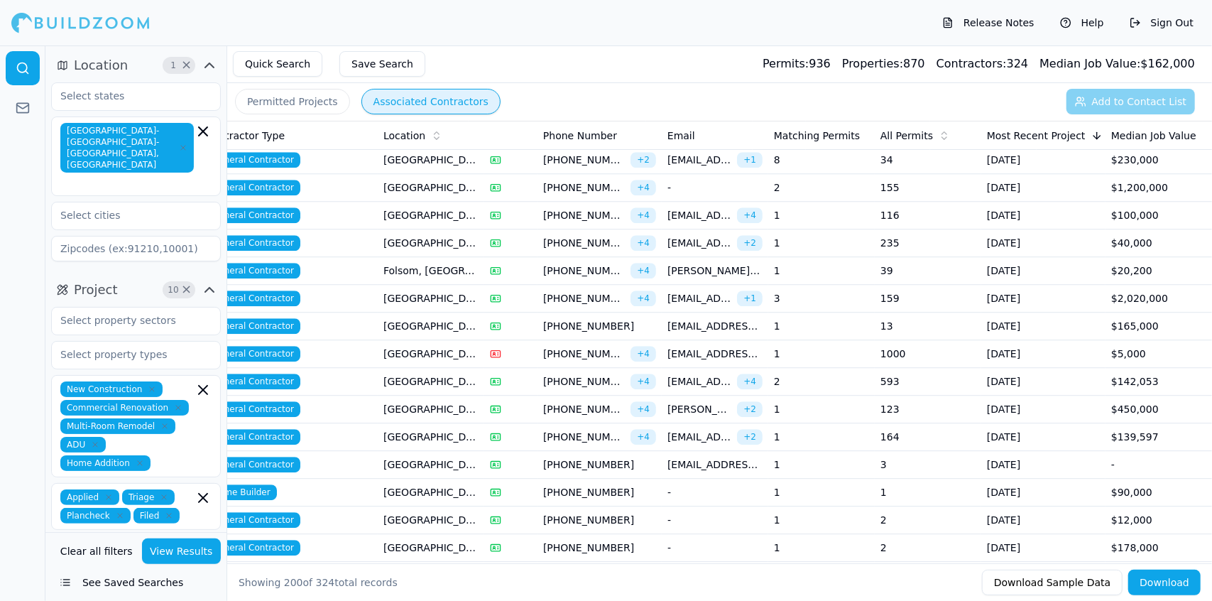
click at [442, 423] on td "[GEOGRAPHIC_DATA], [GEOGRAPHIC_DATA]" at bounding box center [431, 437] width 107 height 28
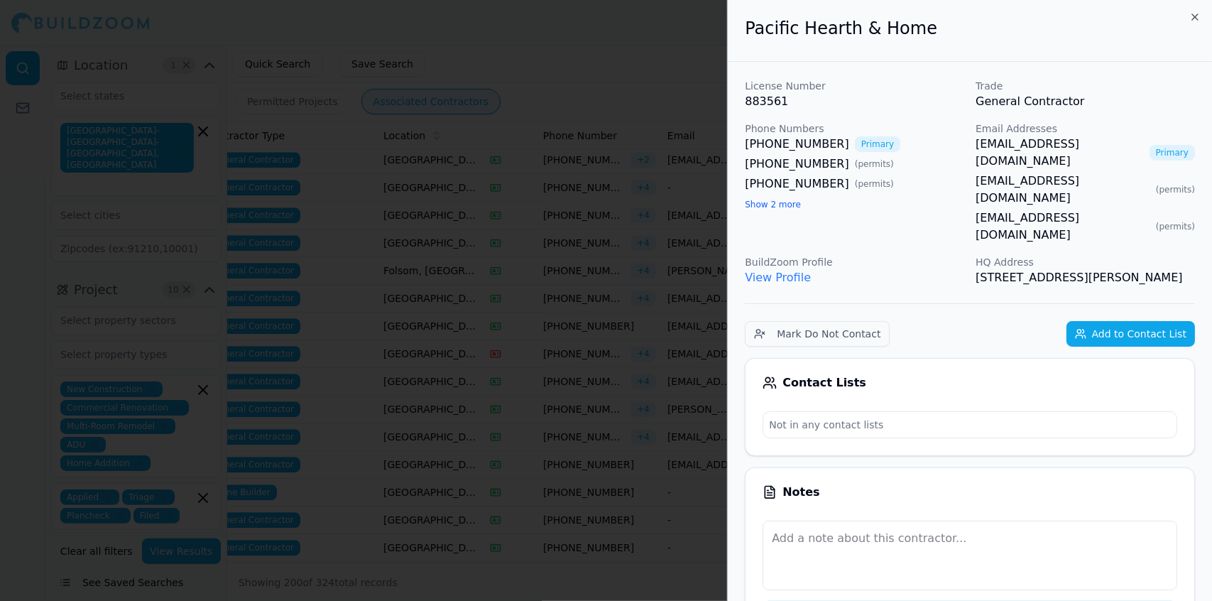
drag, startPoint x: 1018, startPoint y: 268, endPoint x: 744, endPoint y: 36, distance: 358.8
copy div "Pacific Hearth & Home License Number 883561 Trade General Contractor Phone Numb…"
